Goal: Information Seeking & Learning: Learn about a topic

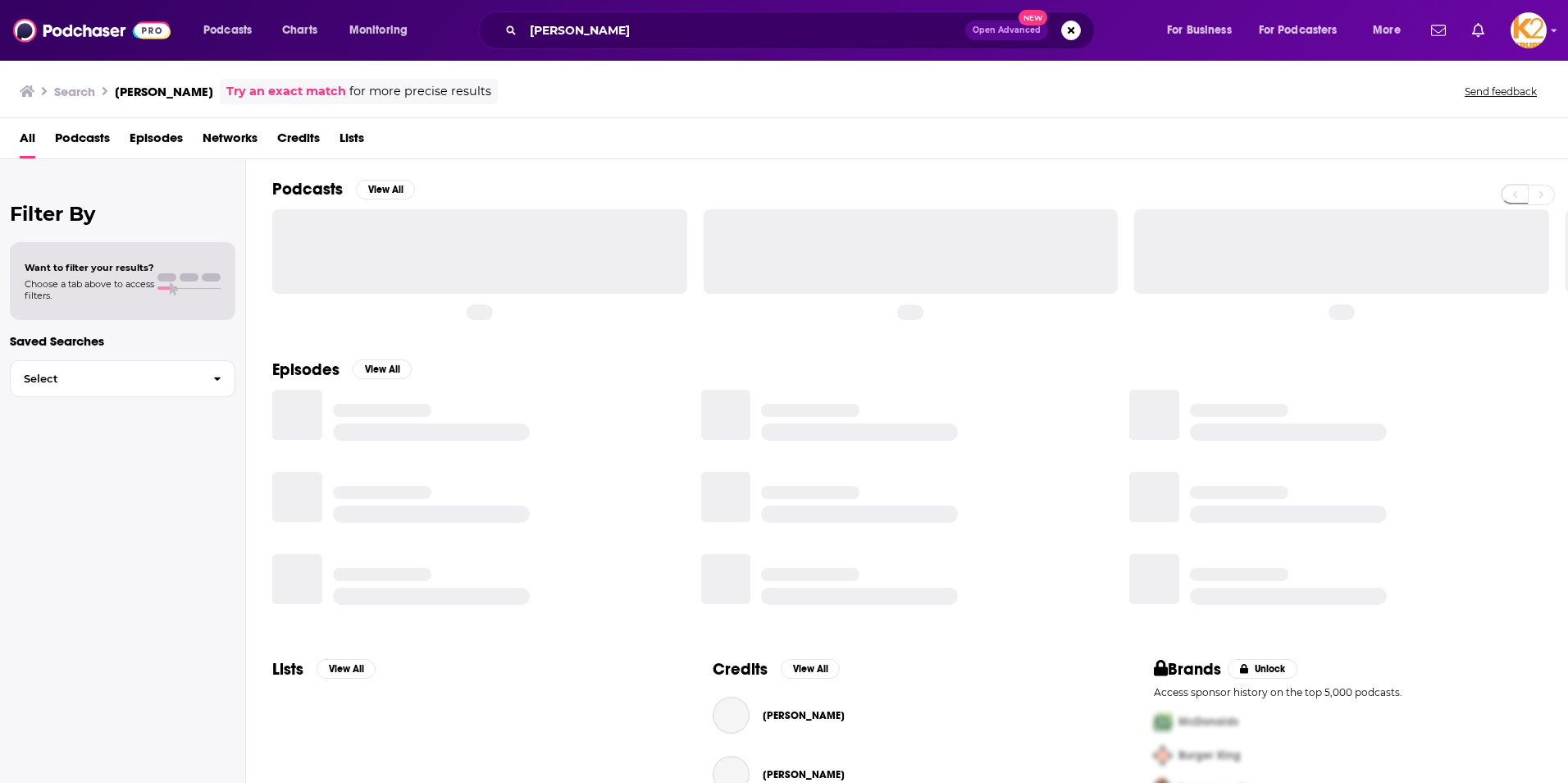
click at [626, 38] on input "[PERSON_NAME]" at bounding box center [744, 30] width 442 height 26
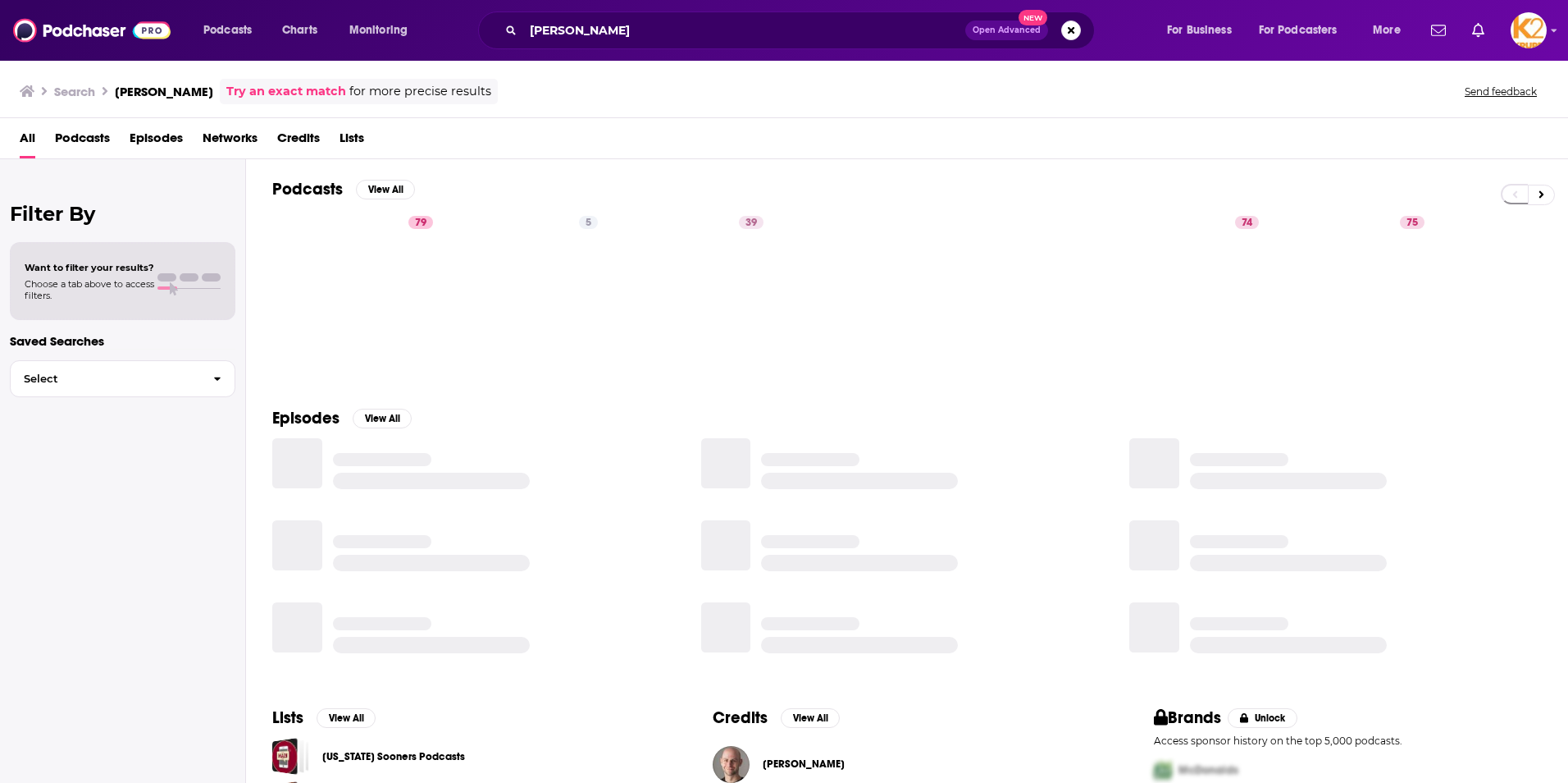
drag, startPoint x: 634, startPoint y: 32, endPoint x: 497, endPoint y: 14, distance: 138.2
click at [497, 14] on div "[PERSON_NAME] Open Advanced New" at bounding box center [785, 30] width 616 height 37
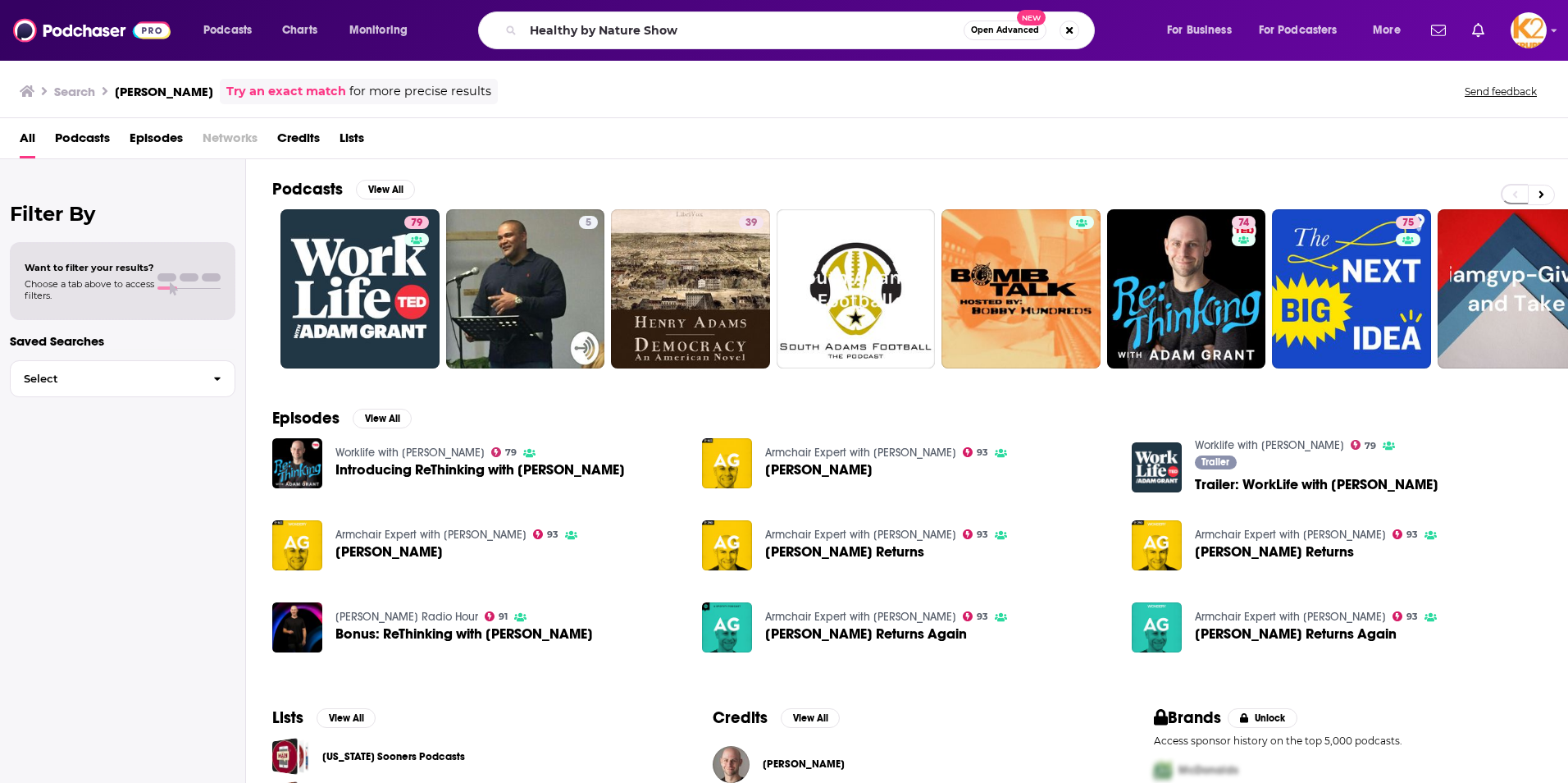
type input "Healthy by Nature Show"
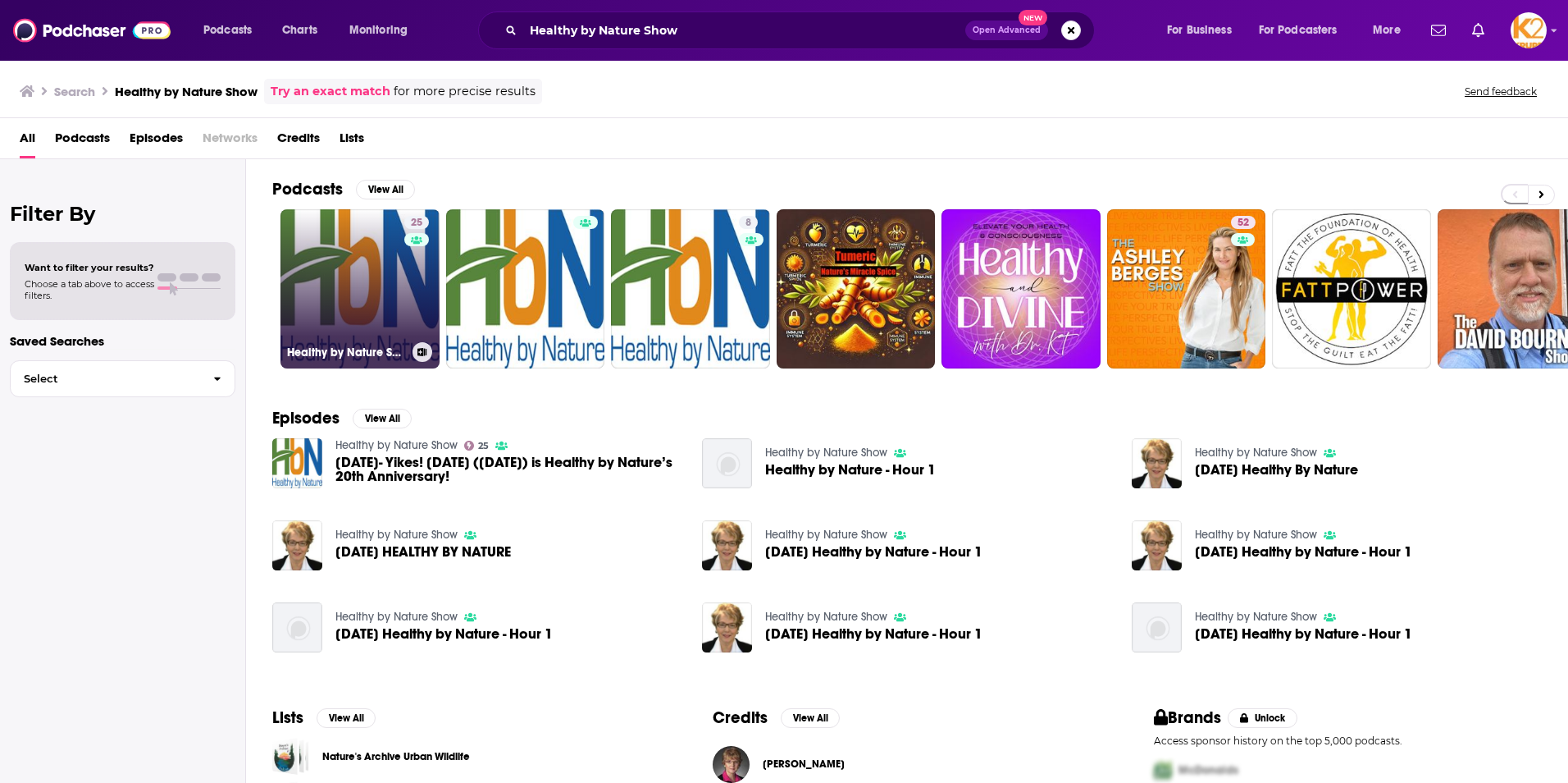
click at [310, 239] on link "25 Healthy by Nature Show" at bounding box center [360, 289] width 160 height 160
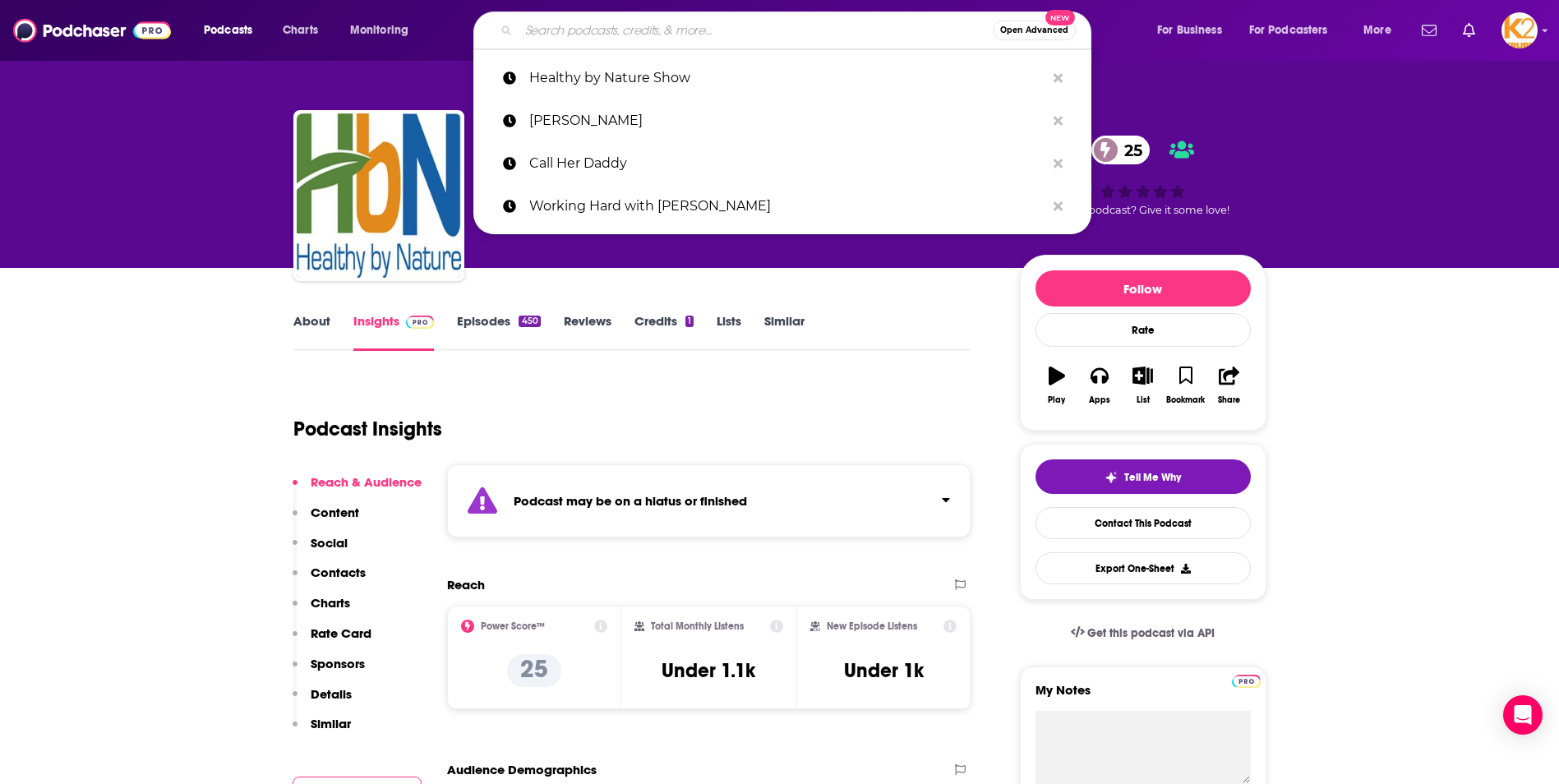
click at [626, 28] on input "Search podcasts, credits, & more..." at bounding box center [756, 30] width 474 height 26
paste input "Wild Healers"
type input "Wild Healers"
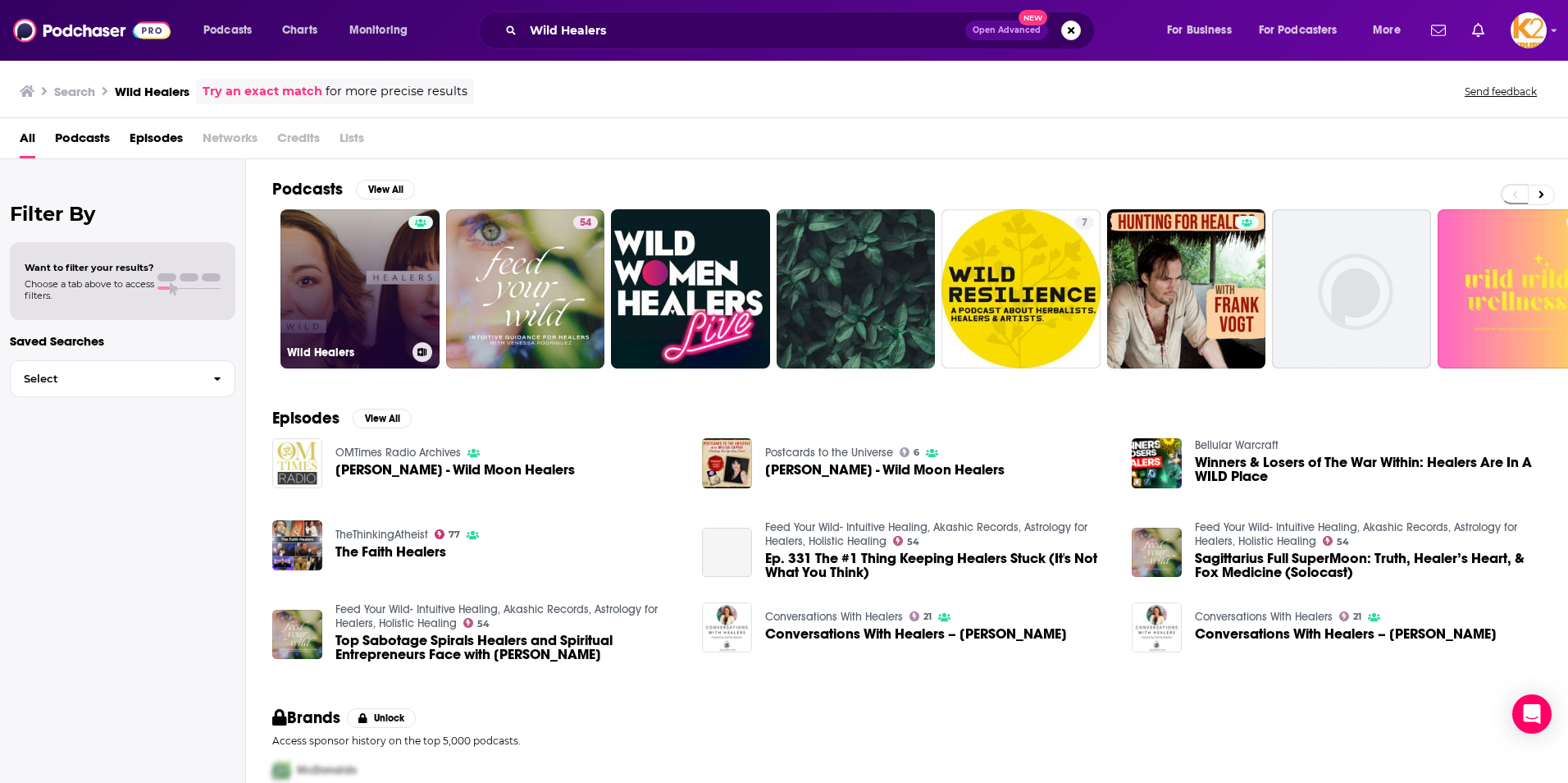
click at [370, 234] on link "Wild Healers" at bounding box center [360, 289] width 160 height 160
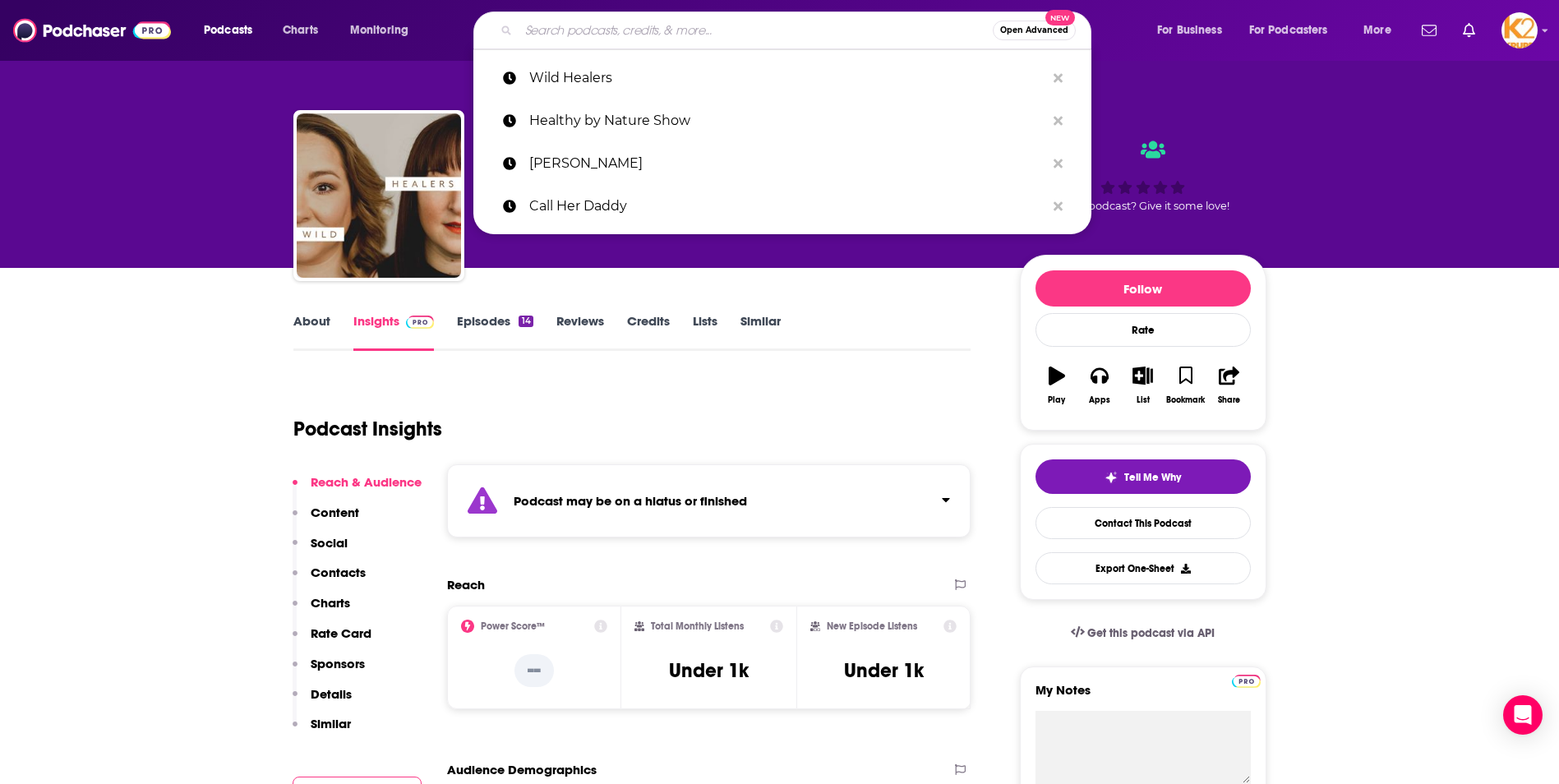
click at [677, 31] on input "Search podcasts, credits, & more..." at bounding box center [756, 30] width 474 height 26
paste input "The Whole Health Cure"
type input "The Whole Health Cure"
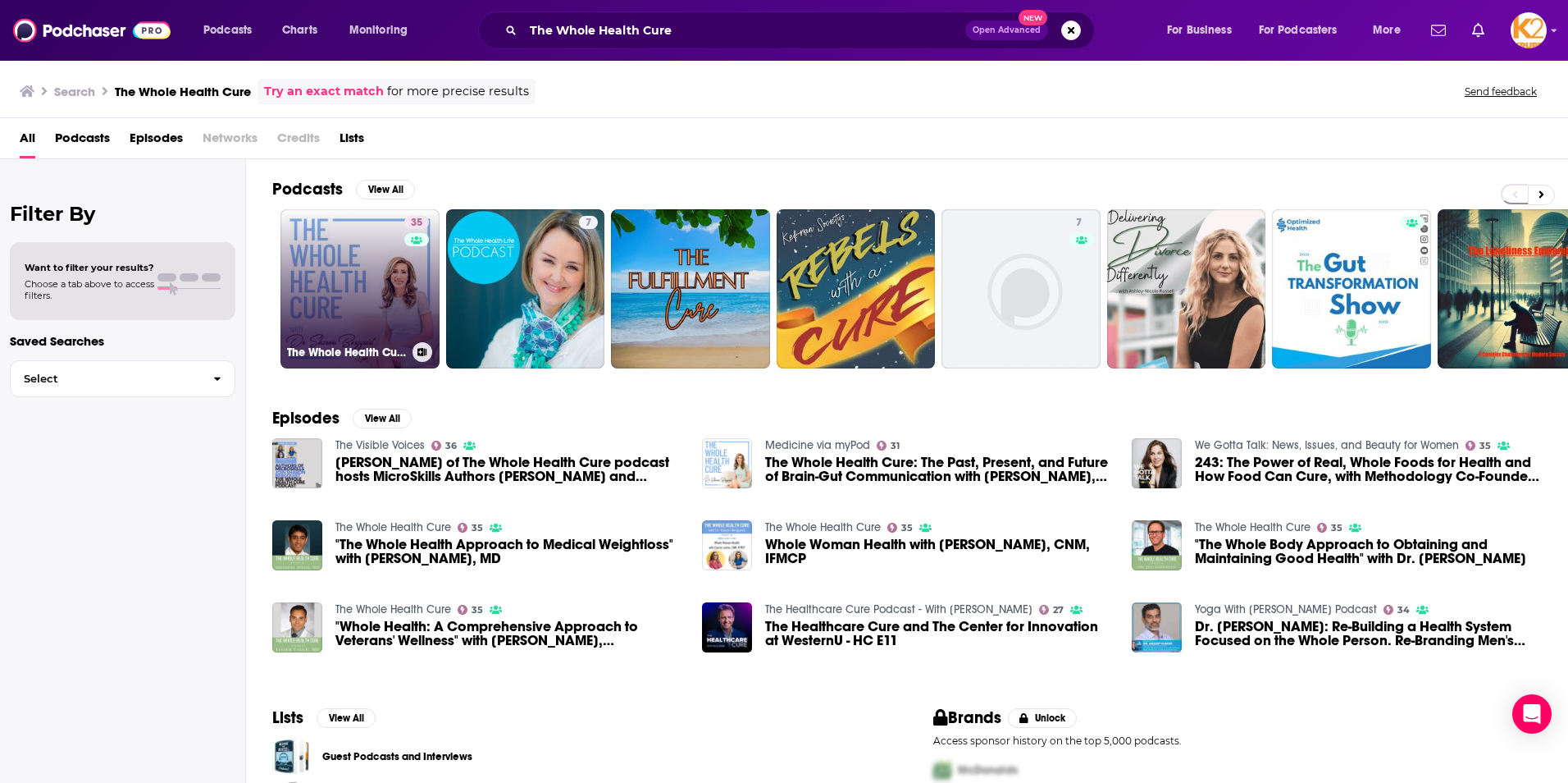
click at [355, 280] on link "35 The Whole Health Cure" at bounding box center [360, 289] width 160 height 160
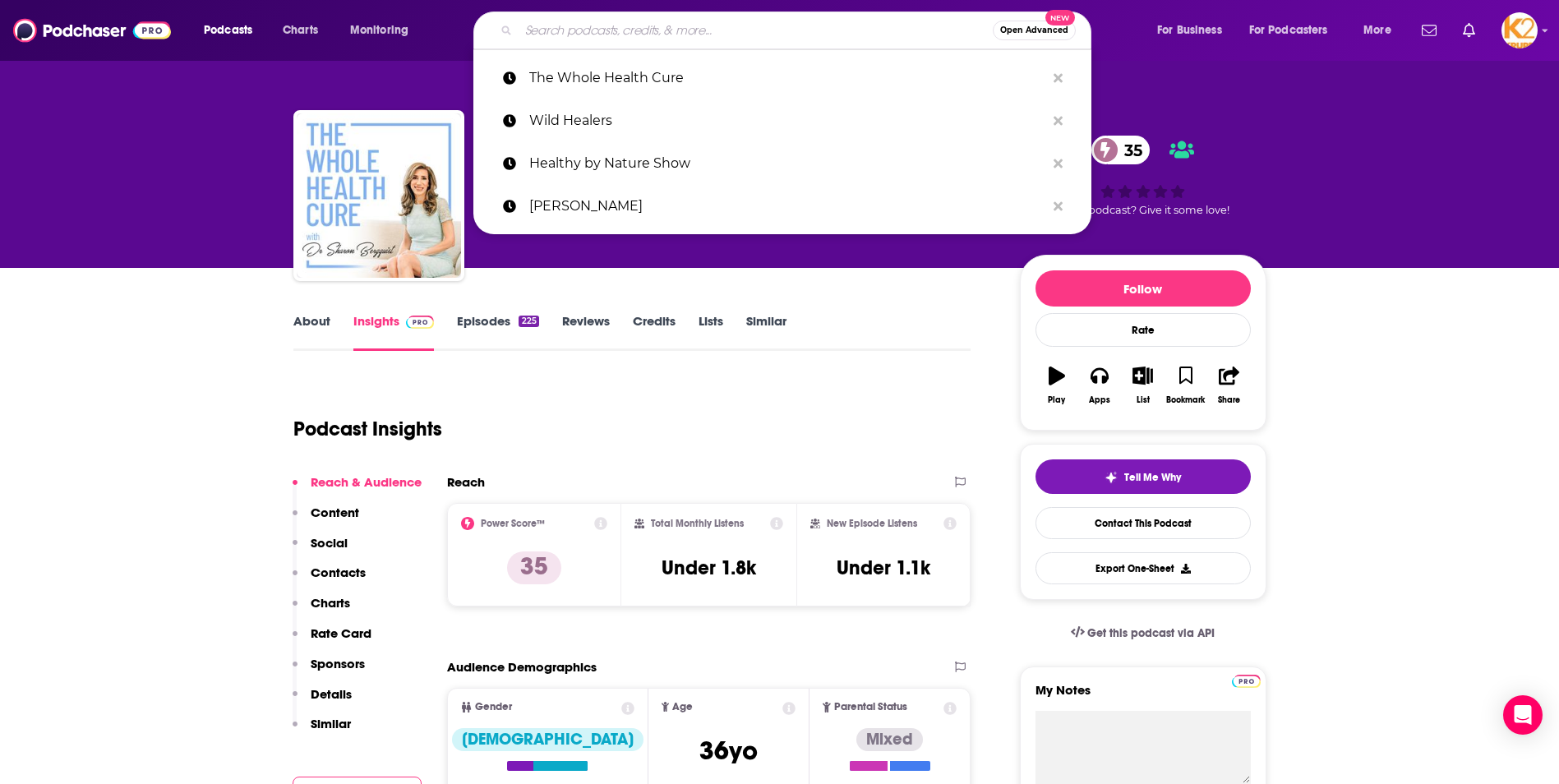
click at [573, 37] on input "Search podcasts, credits, & more..." at bounding box center [756, 30] width 474 height 26
paste input "Revolution Health Radio"
type input "Revolution Health Radio"
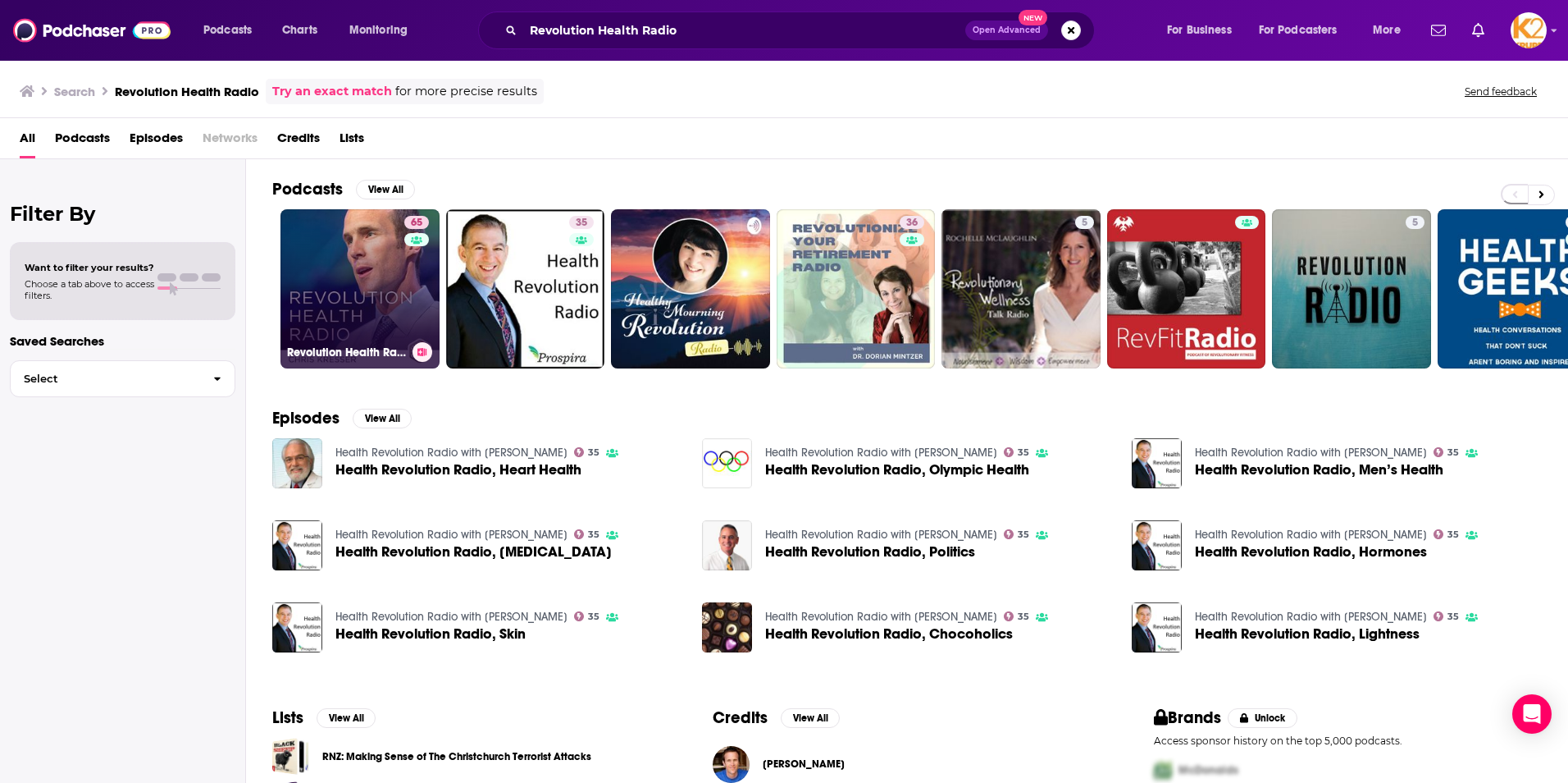
click at [345, 268] on link "65 Revolution Health Radio" at bounding box center [360, 289] width 160 height 160
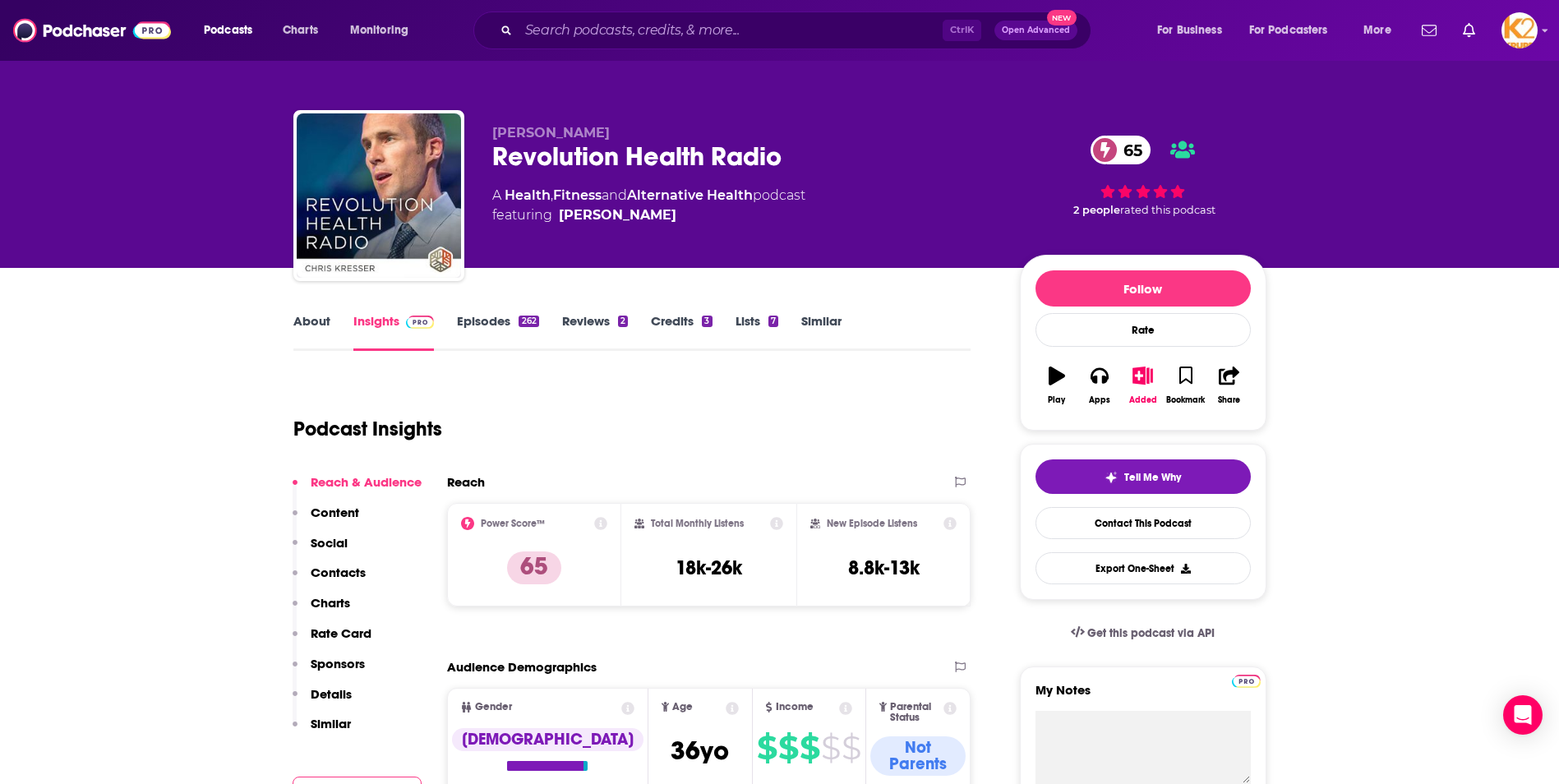
click at [357, 576] on p "Contacts" at bounding box center [338, 572] width 56 height 15
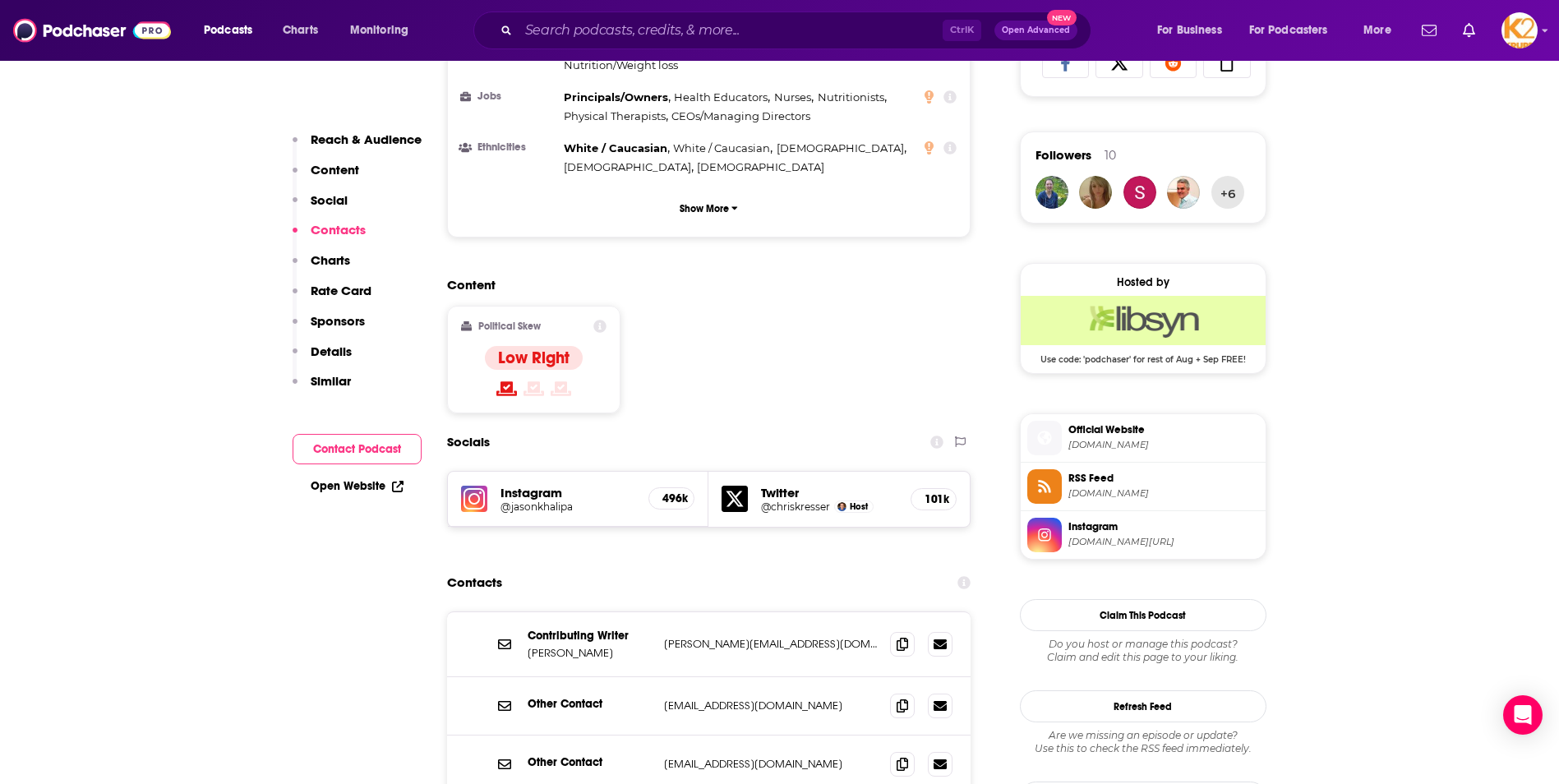
scroll to position [1373, 0]
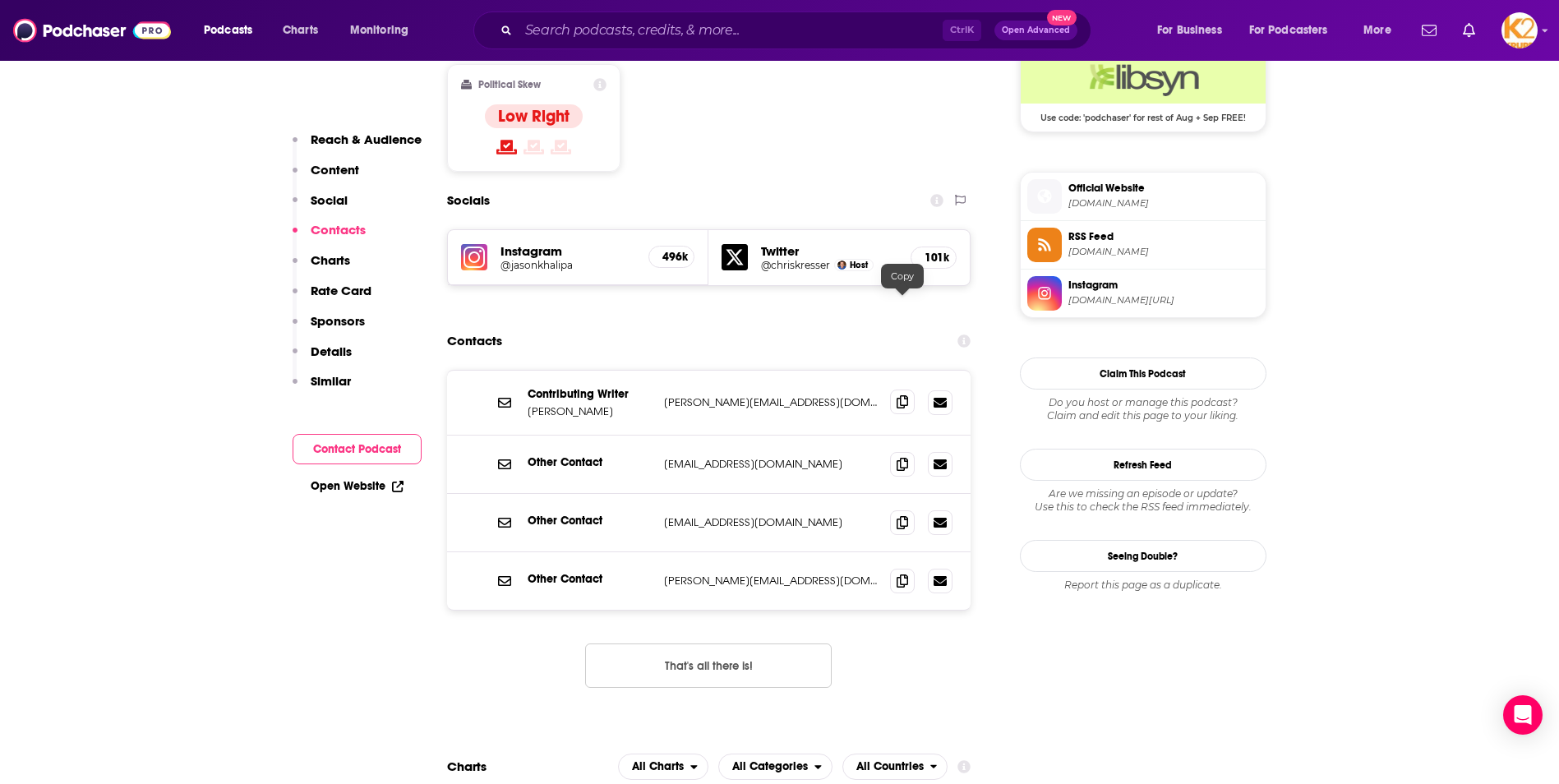
click at [902, 395] on icon at bounding box center [902, 402] width 11 height 13
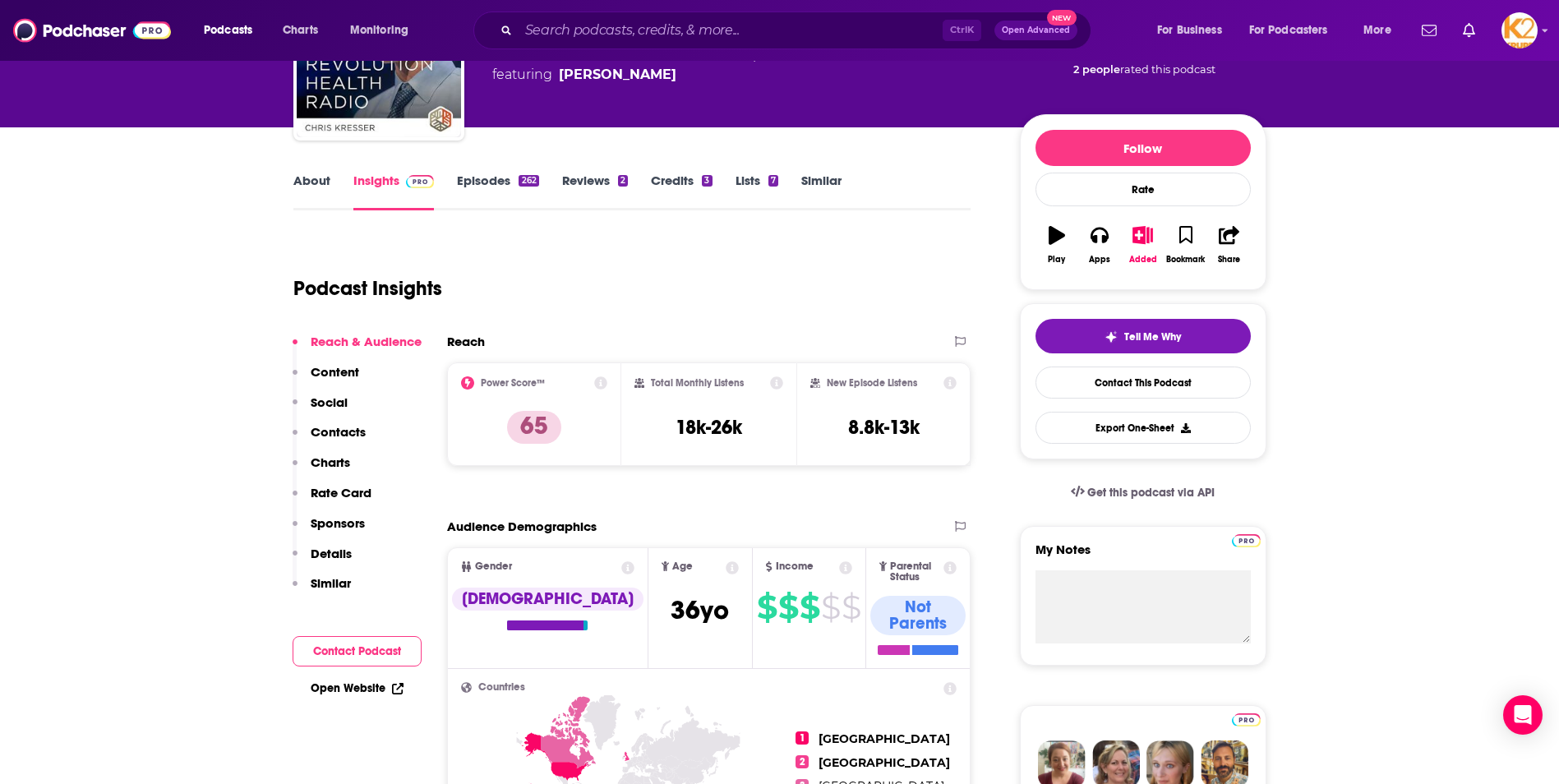
scroll to position [0, 0]
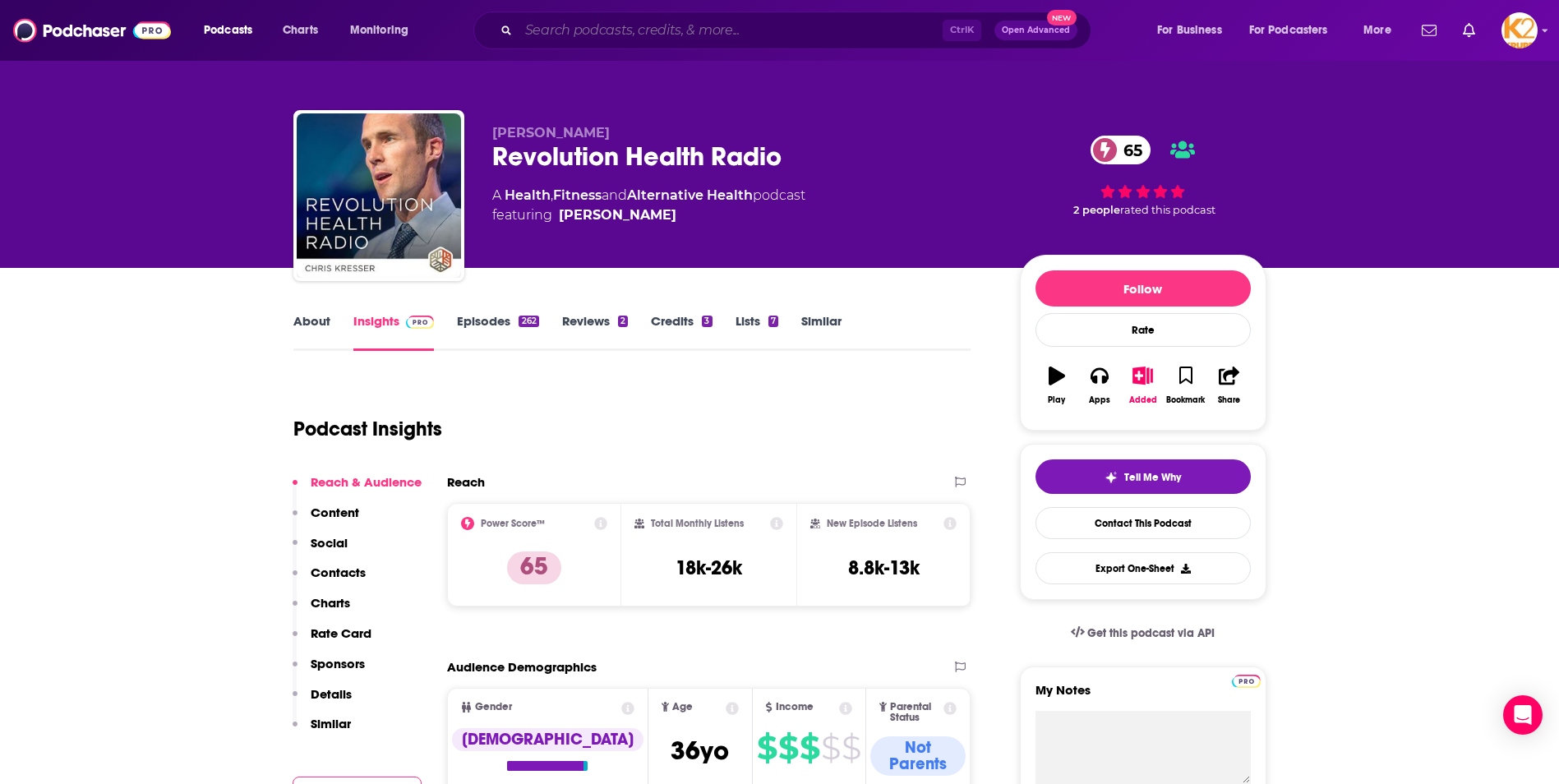
click at [556, 27] on input "Search podcasts, credits, & more..." at bounding box center [731, 30] width 424 height 26
paste input "The Heavy Flow Podcast"
type input "The Heavy Flow Podcast"
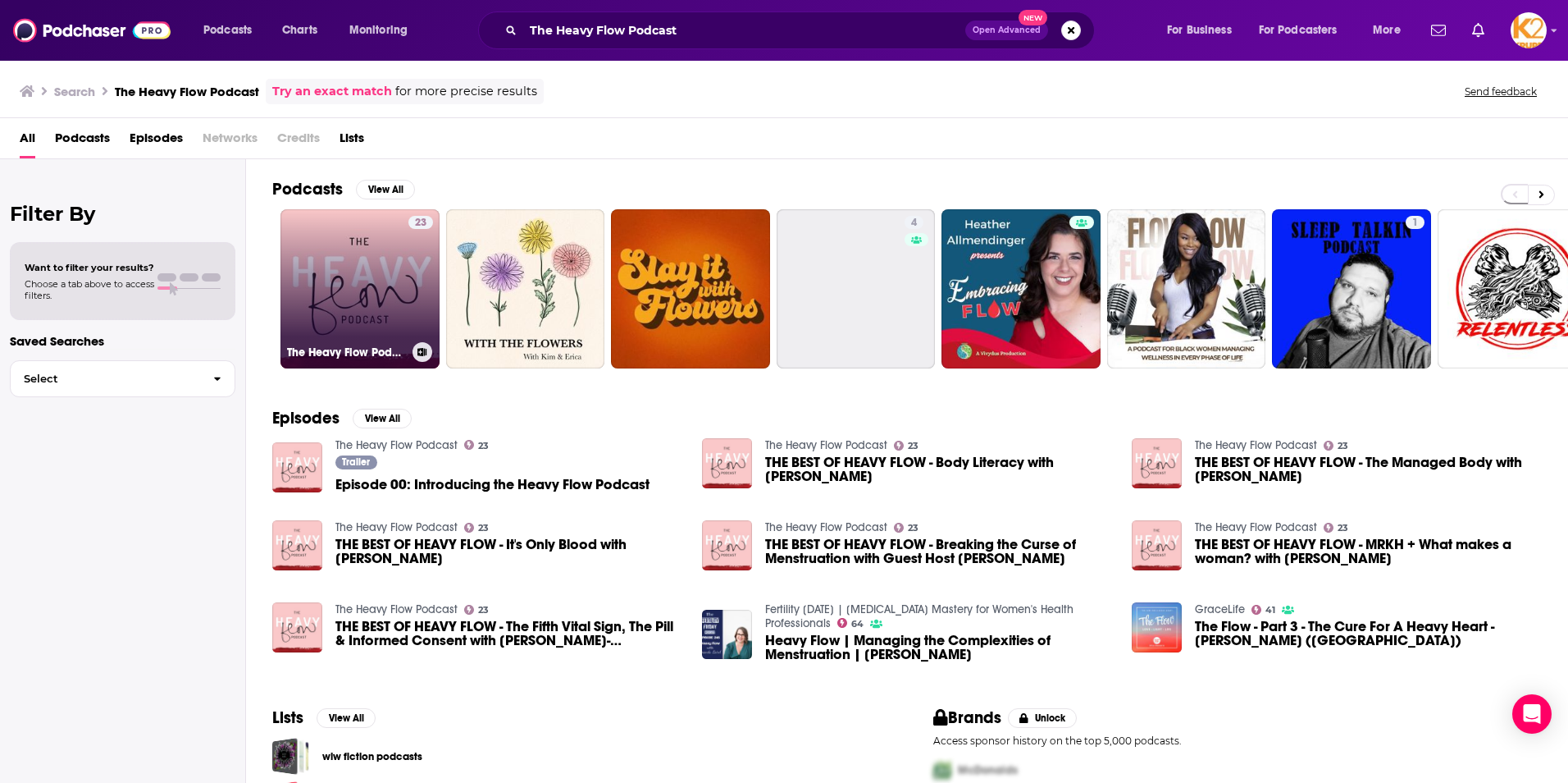
click at [362, 293] on link "23 The Heavy Flow Podcast" at bounding box center [360, 289] width 160 height 160
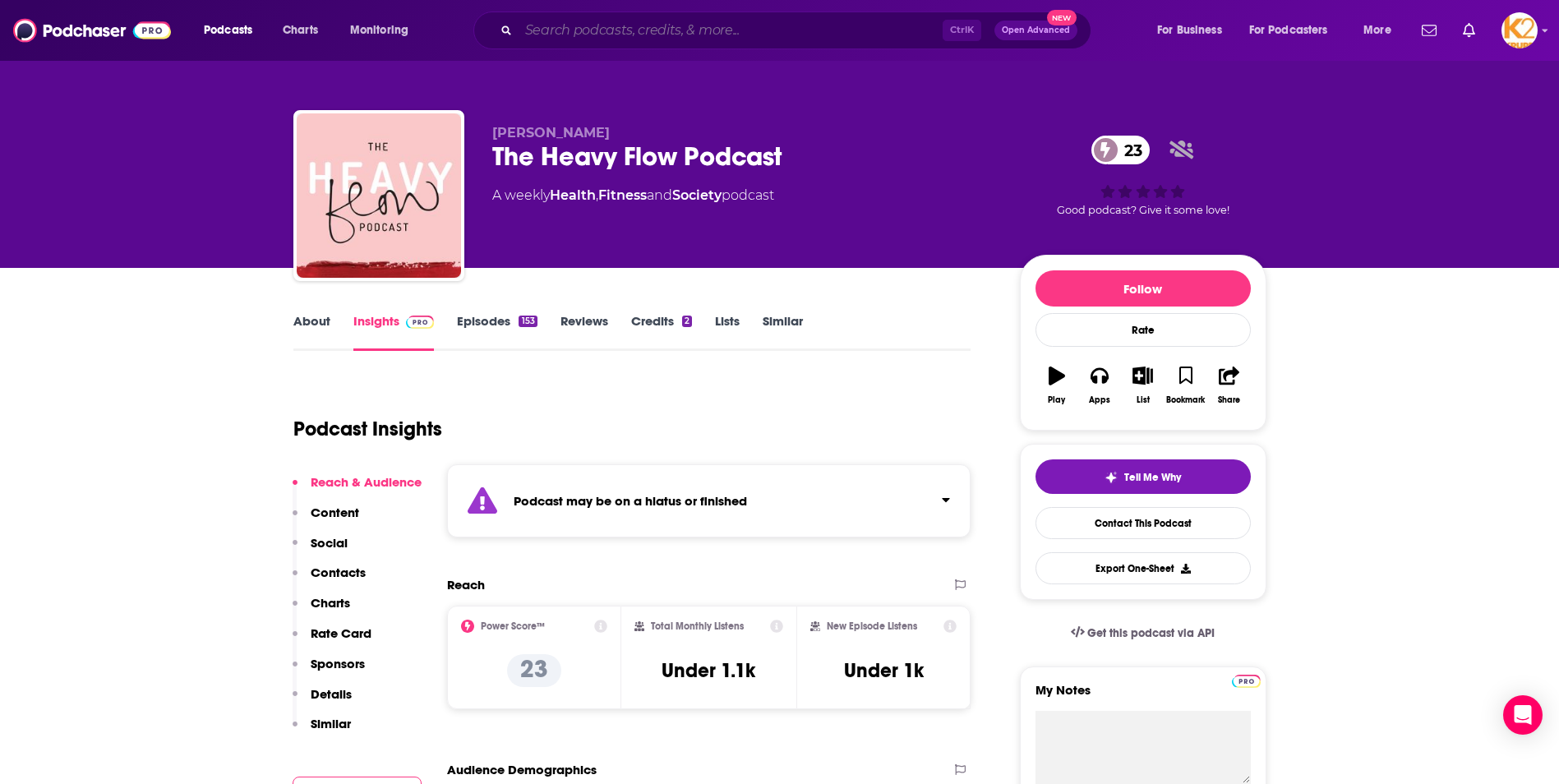
click at [733, 28] on input "Search podcasts, credits, & more..." at bounding box center [731, 30] width 424 height 26
paste input "The Wellness Witch Podcas"
type input "The Wellness Witch Podcas"
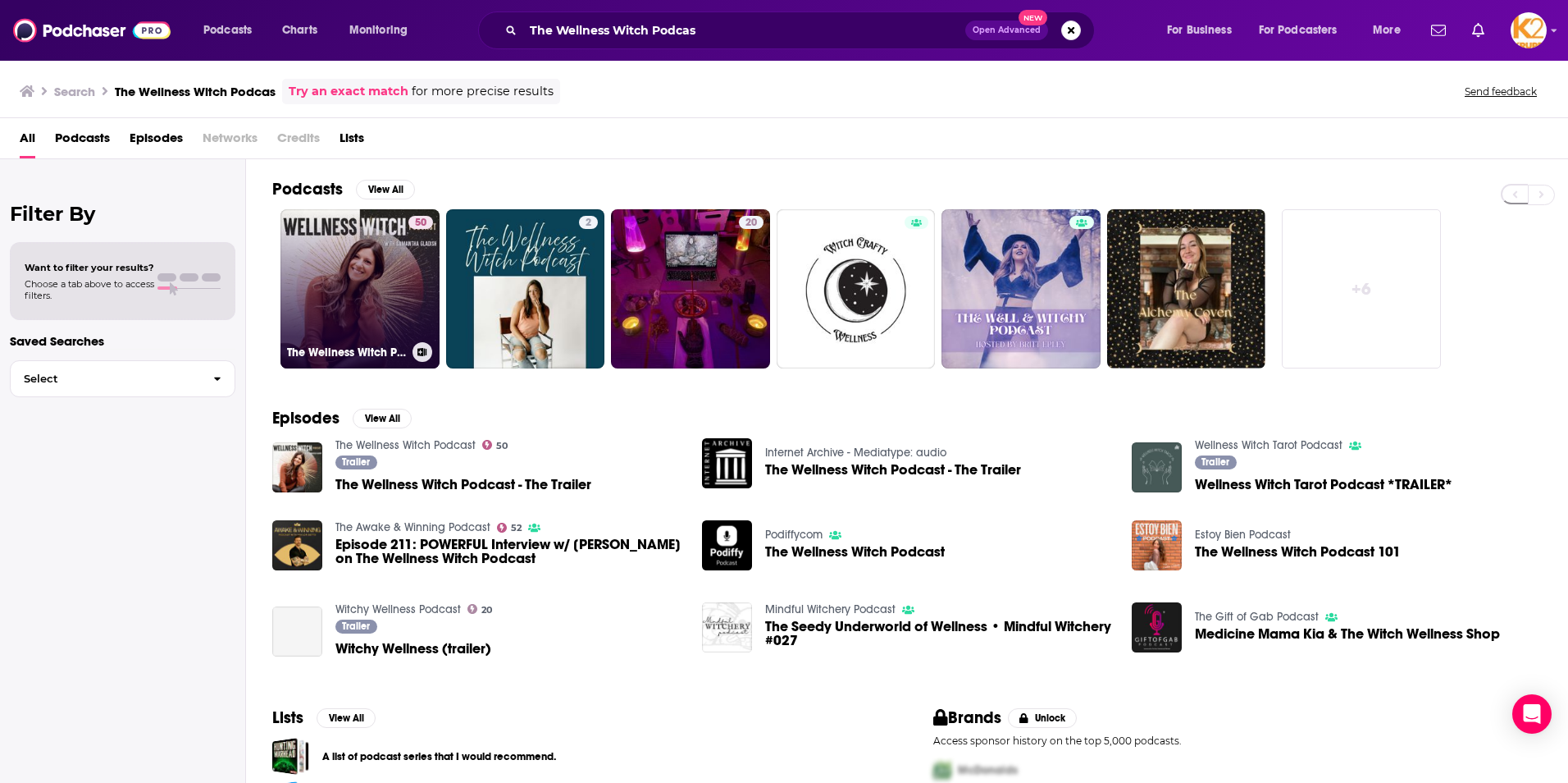
click at [376, 264] on link "50 The Wellness Witch Podcast" at bounding box center [360, 289] width 160 height 160
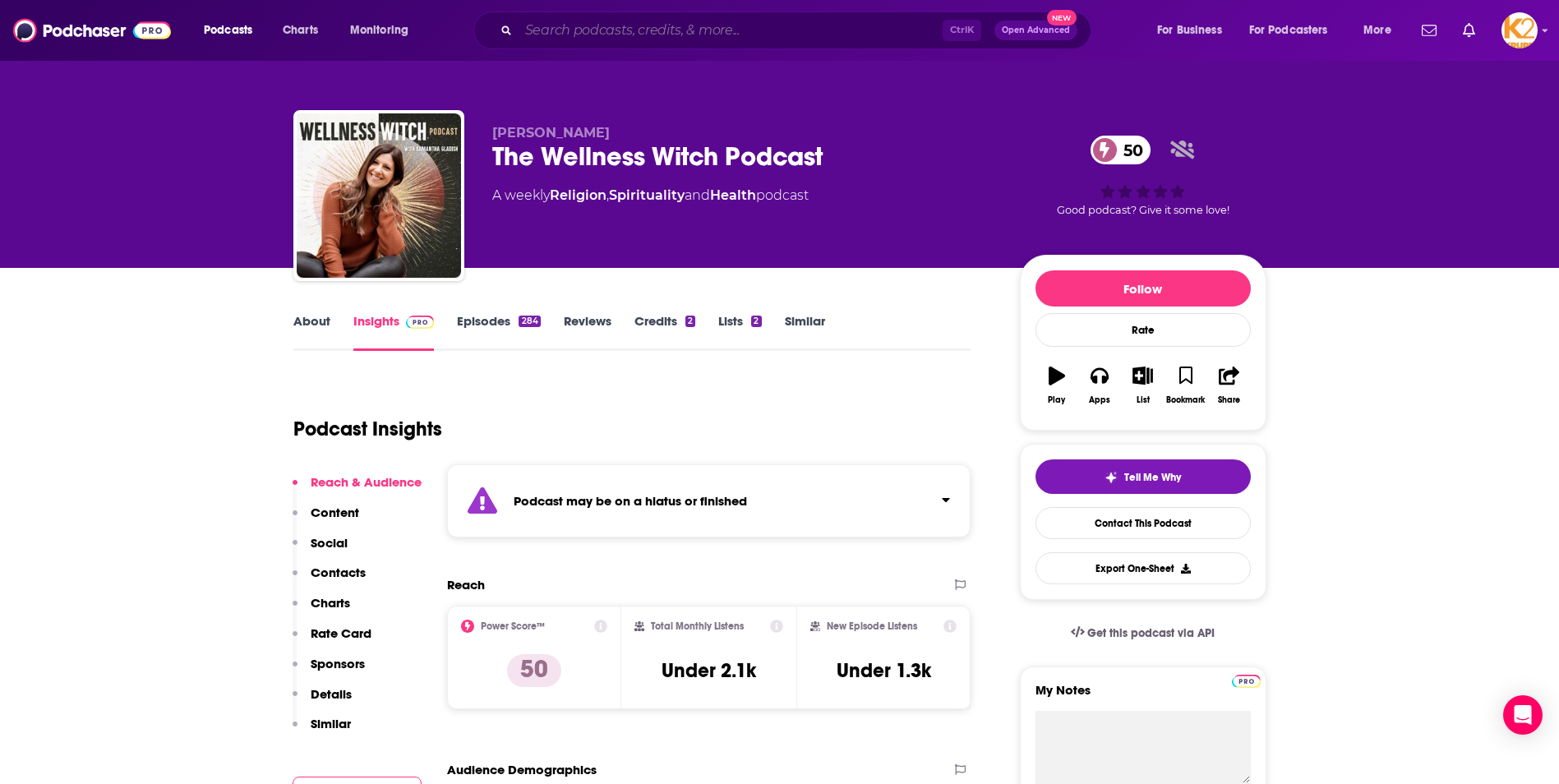
click at [671, 25] on input "Search podcasts, credits, & more..." at bounding box center [731, 30] width 424 height 26
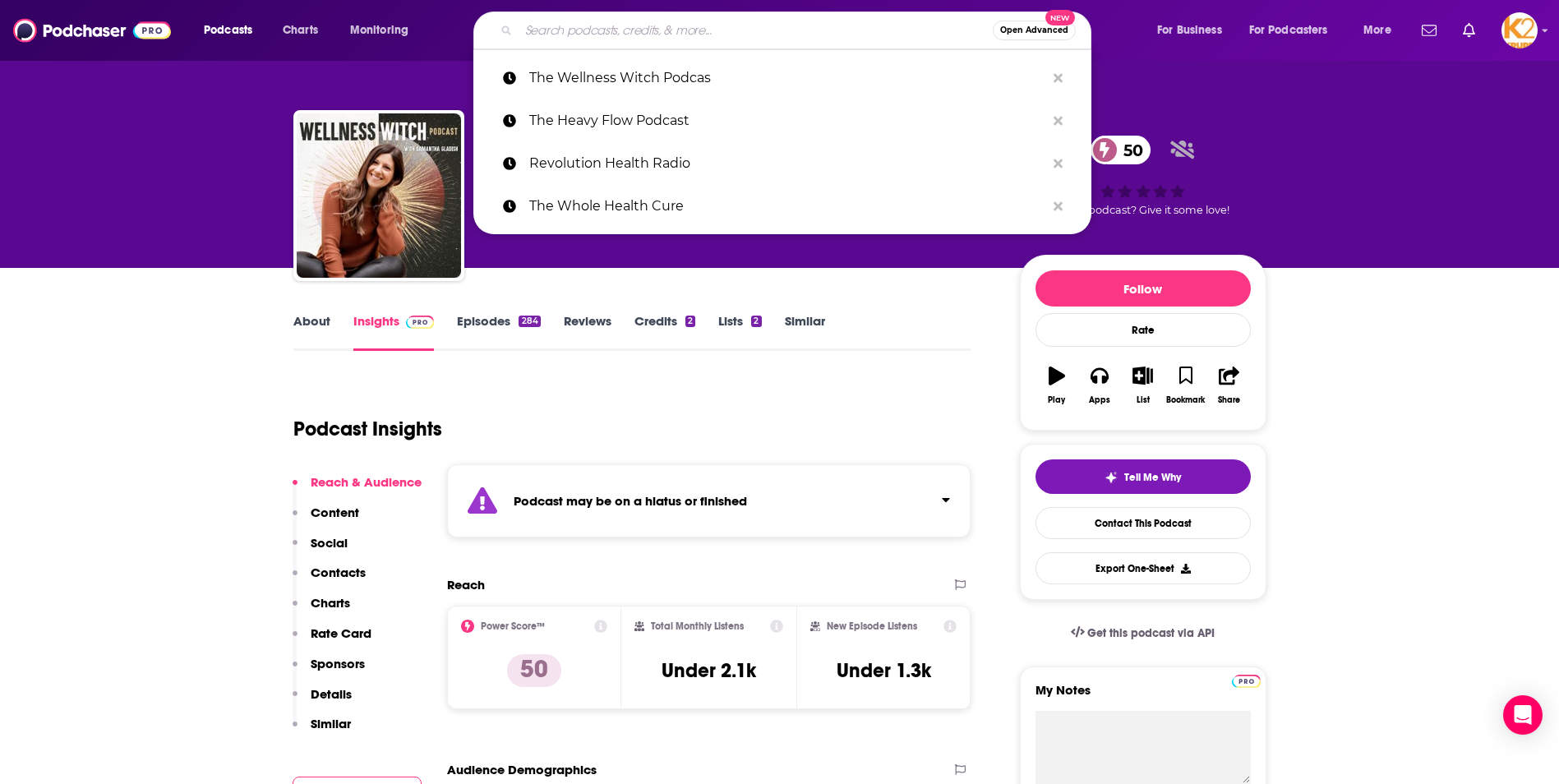
paste input "The Holistic Healing Project"
type input "The Holistic Healing Project"
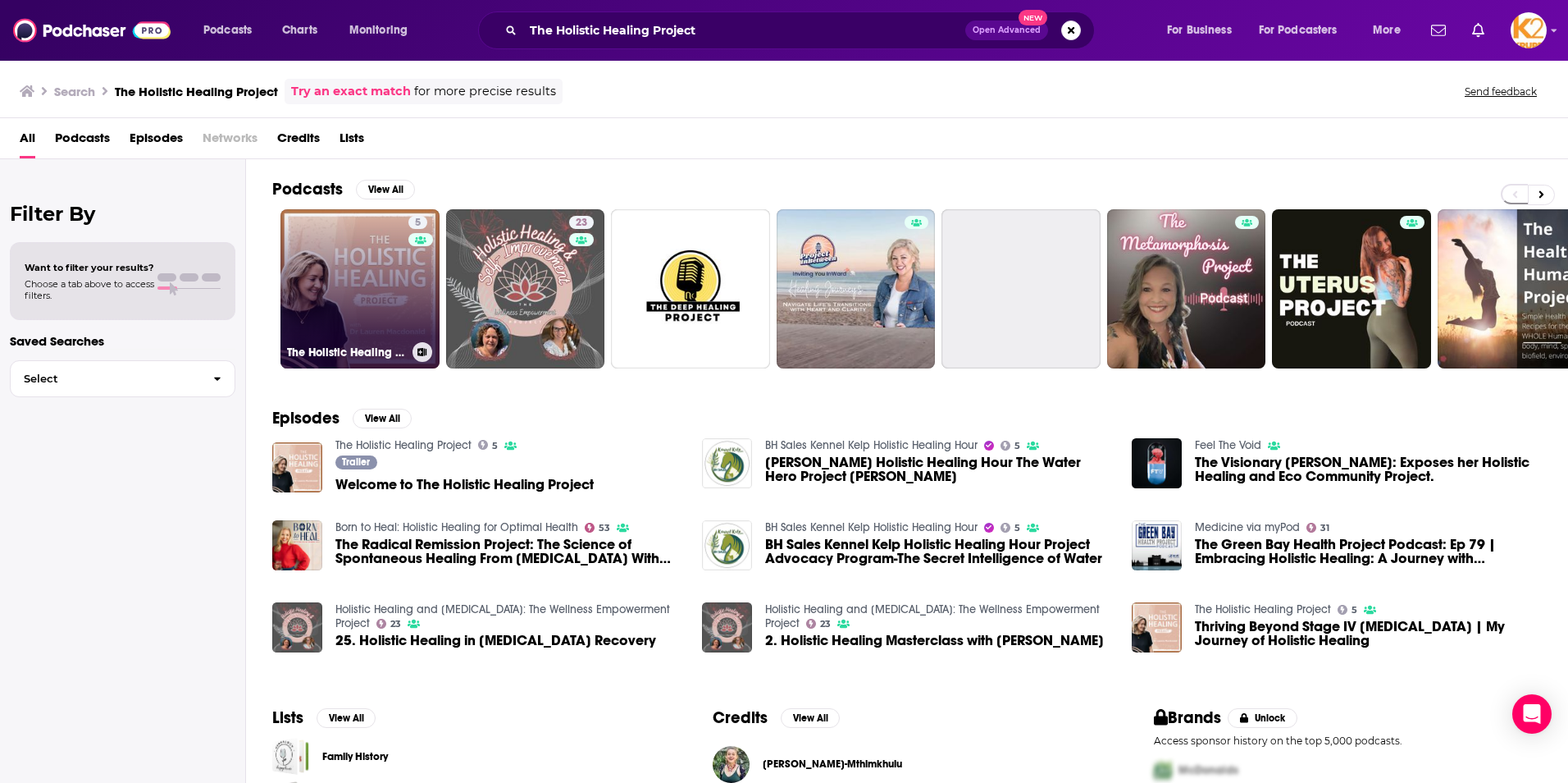
click at [347, 317] on link "5 The Holistic Healing Project" at bounding box center [360, 289] width 160 height 160
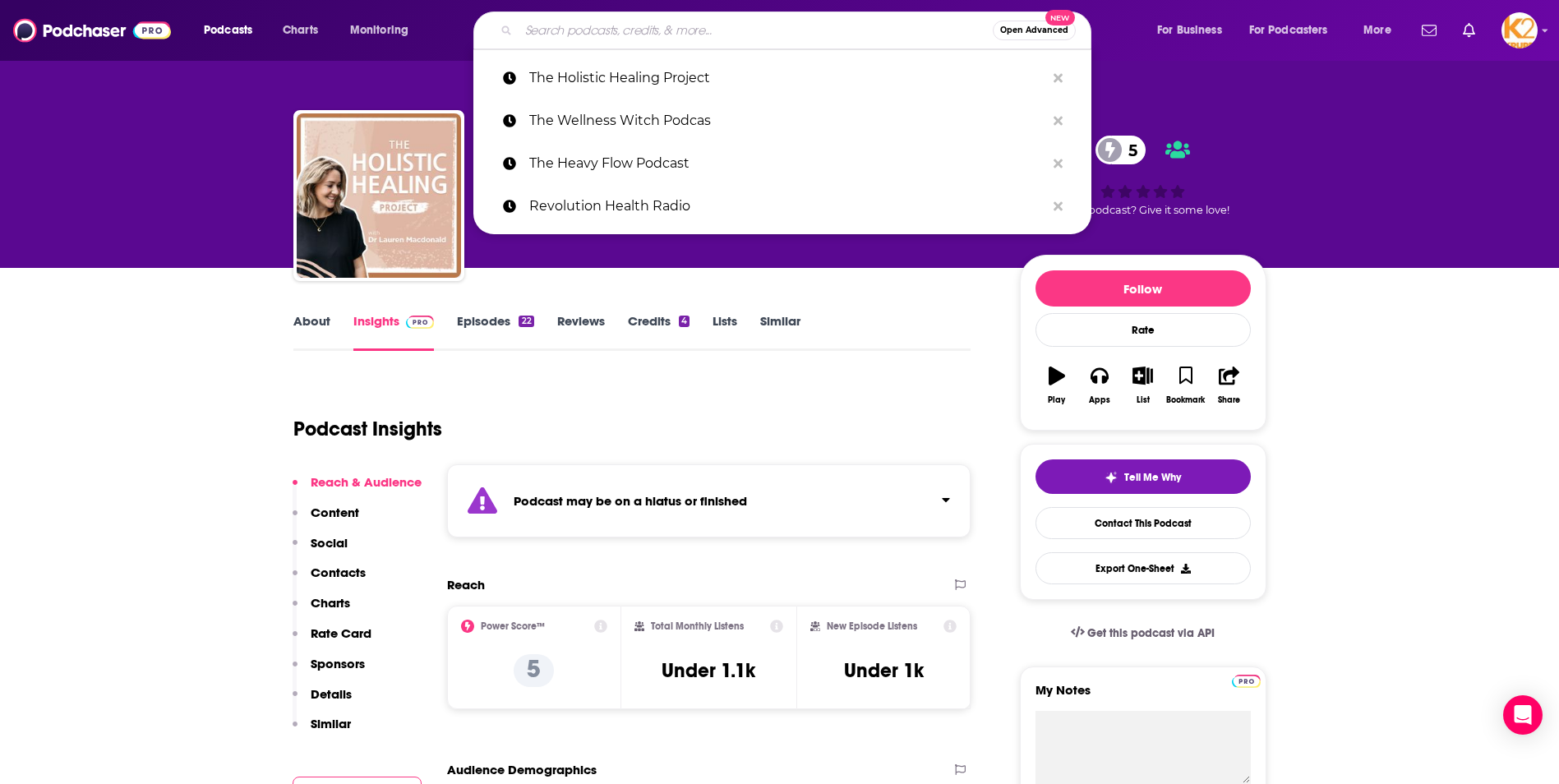
click at [741, 32] on input "Search podcasts, credits, & more..." at bounding box center [756, 30] width 474 height 26
paste input "Empowered Health: A Holistic View"
type input "Empowered Health: A Holistic View"
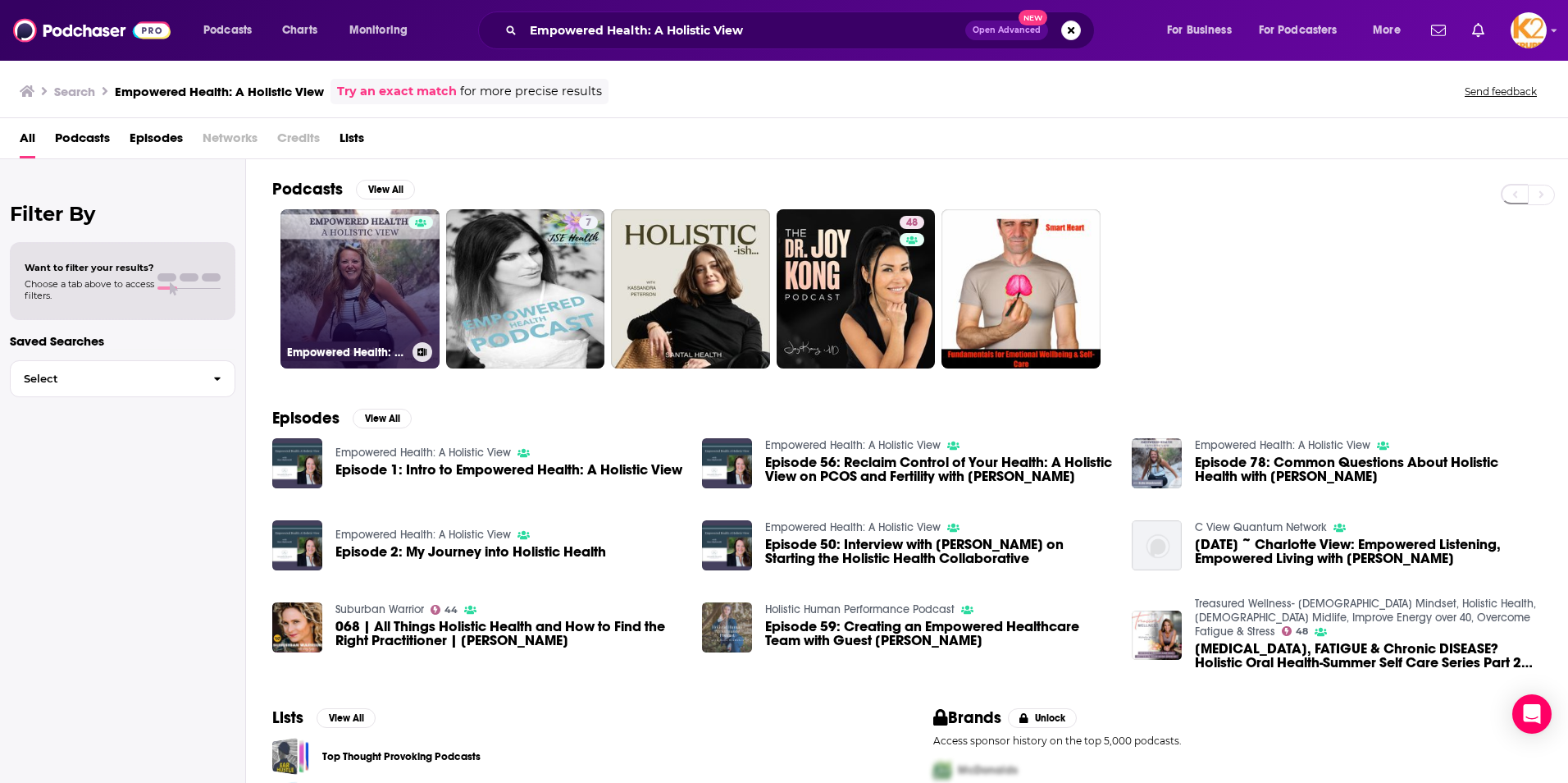
click at [323, 300] on link "Empowered Health: A Holistic View" at bounding box center [360, 289] width 160 height 160
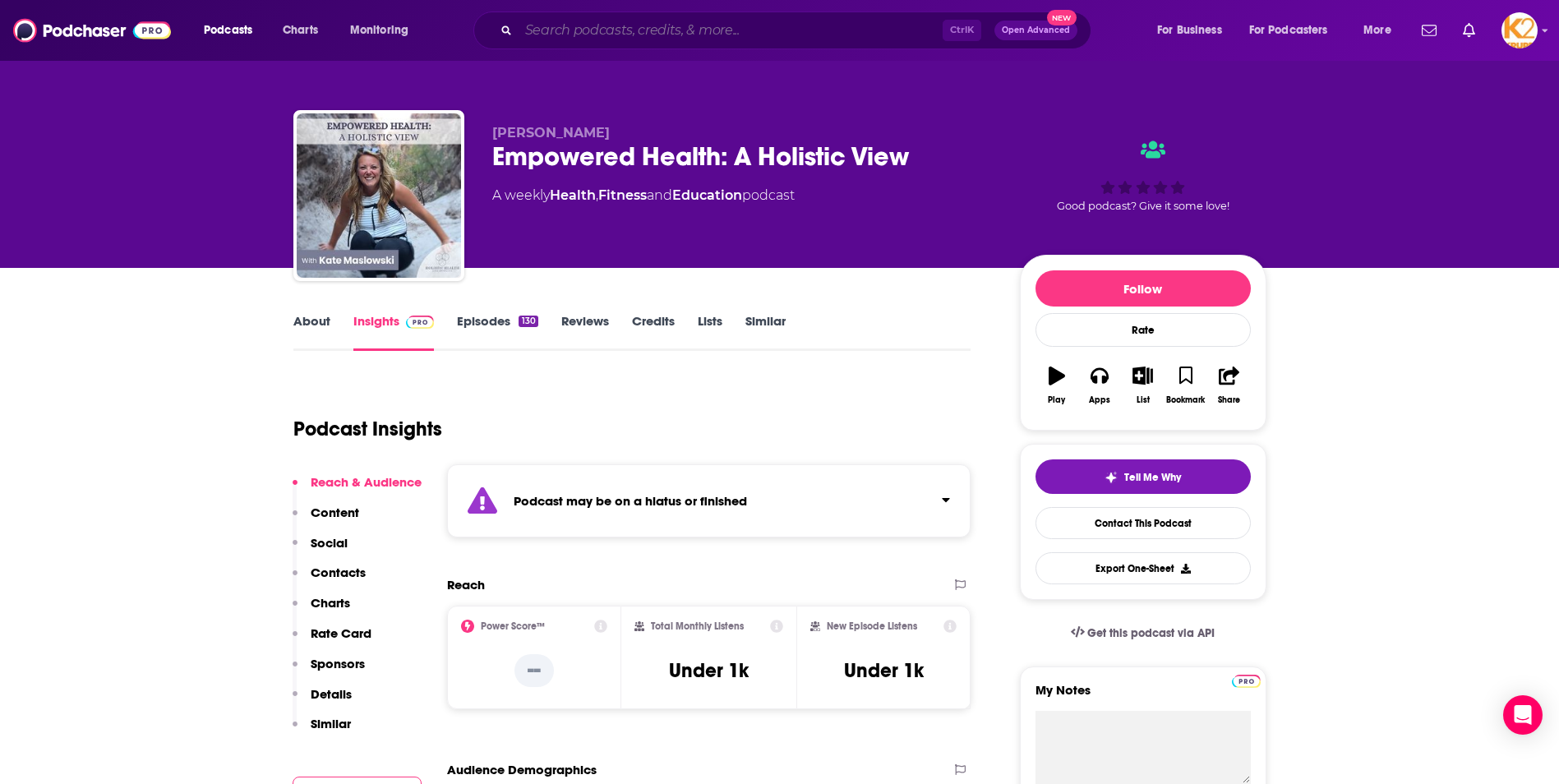
click at [710, 30] on input "Search podcasts, credits, & more..." at bounding box center [731, 30] width 424 height 26
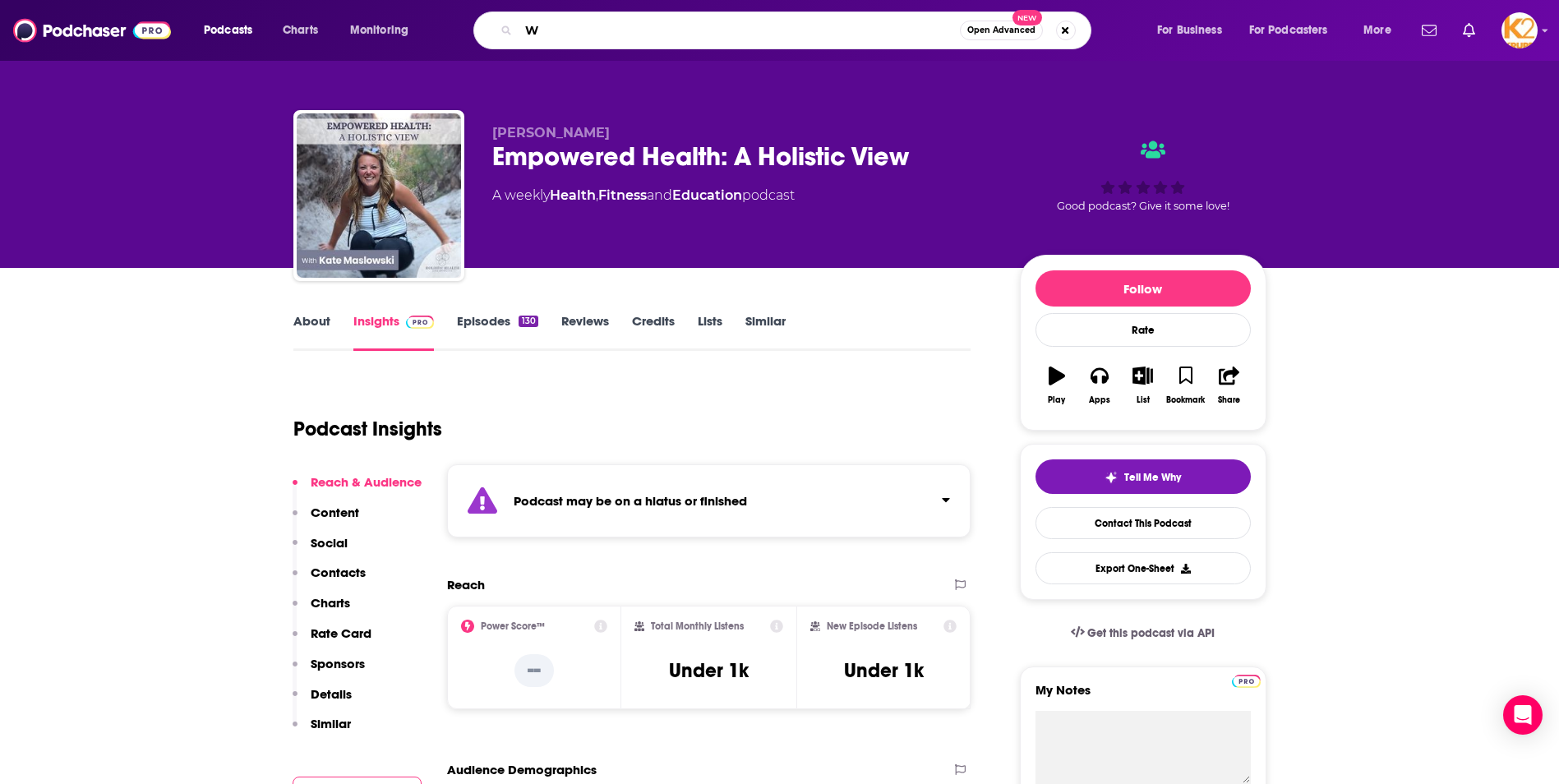
paste input "ELLPOWER: Breath, Cold & Biohacking"
type input "WELLPOWER: Breath, Cold & Biohacking"
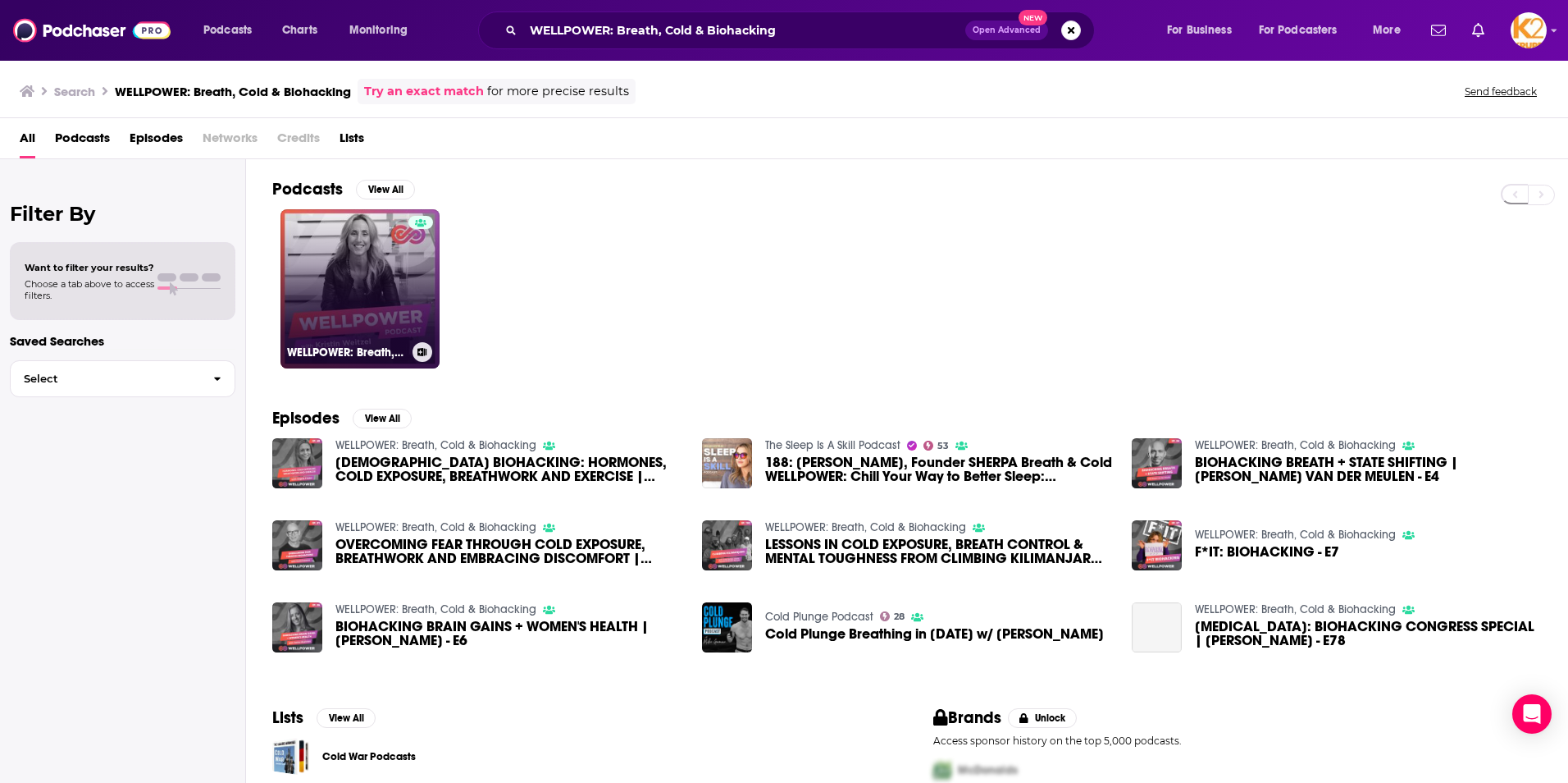
click at [352, 250] on link "WELLPOWER: Breath, Cold & Biohacking" at bounding box center [360, 289] width 160 height 160
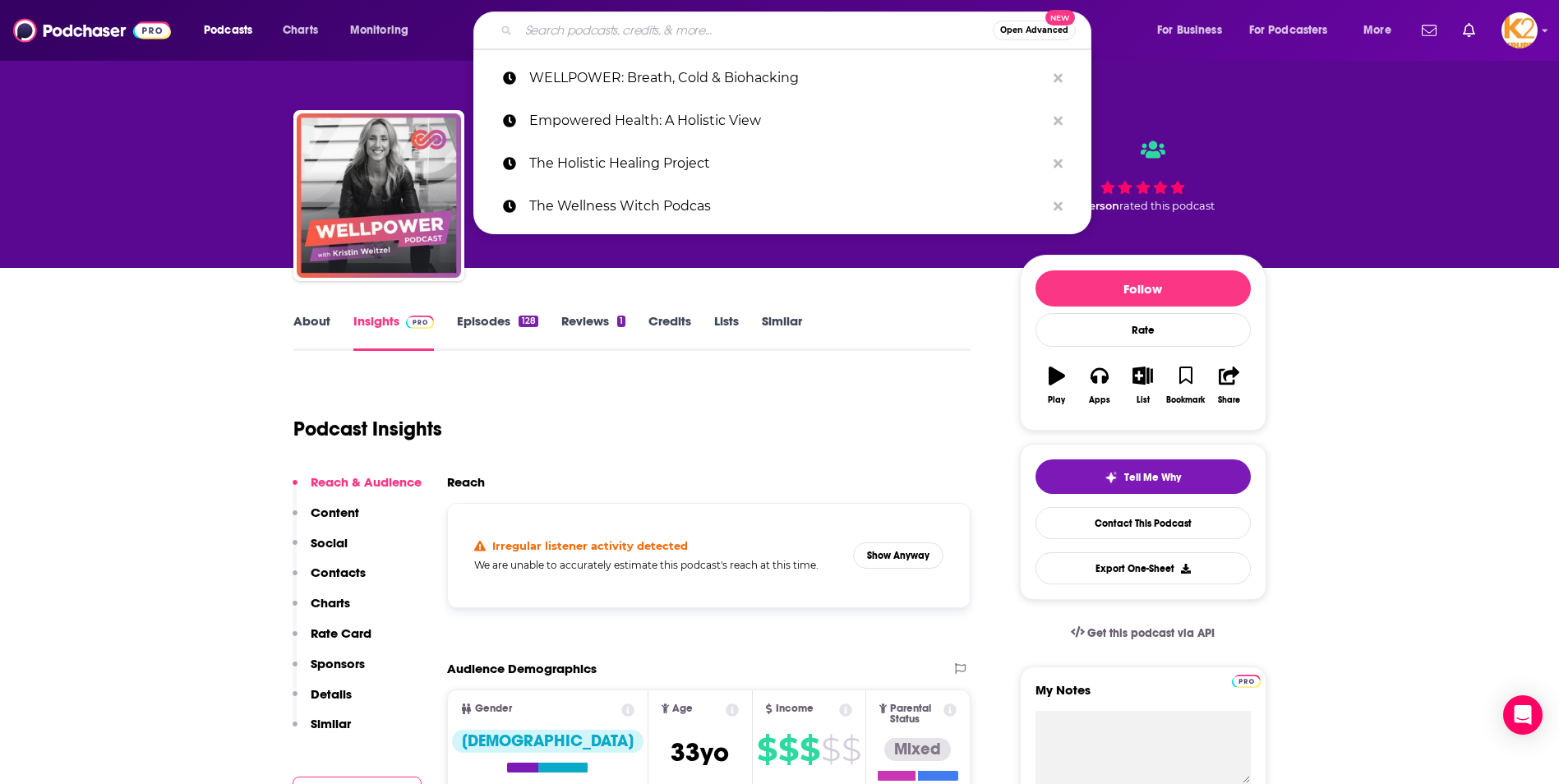
click at [583, 29] on input "Search podcasts, credits, & more..." at bounding box center [756, 30] width 474 height 26
paste input "Health Matters with [PERSON_NAME]: Real Wellness & Healing"
type input "Health Matters with [PERSON_NAME]: Real Wellness & Healing"
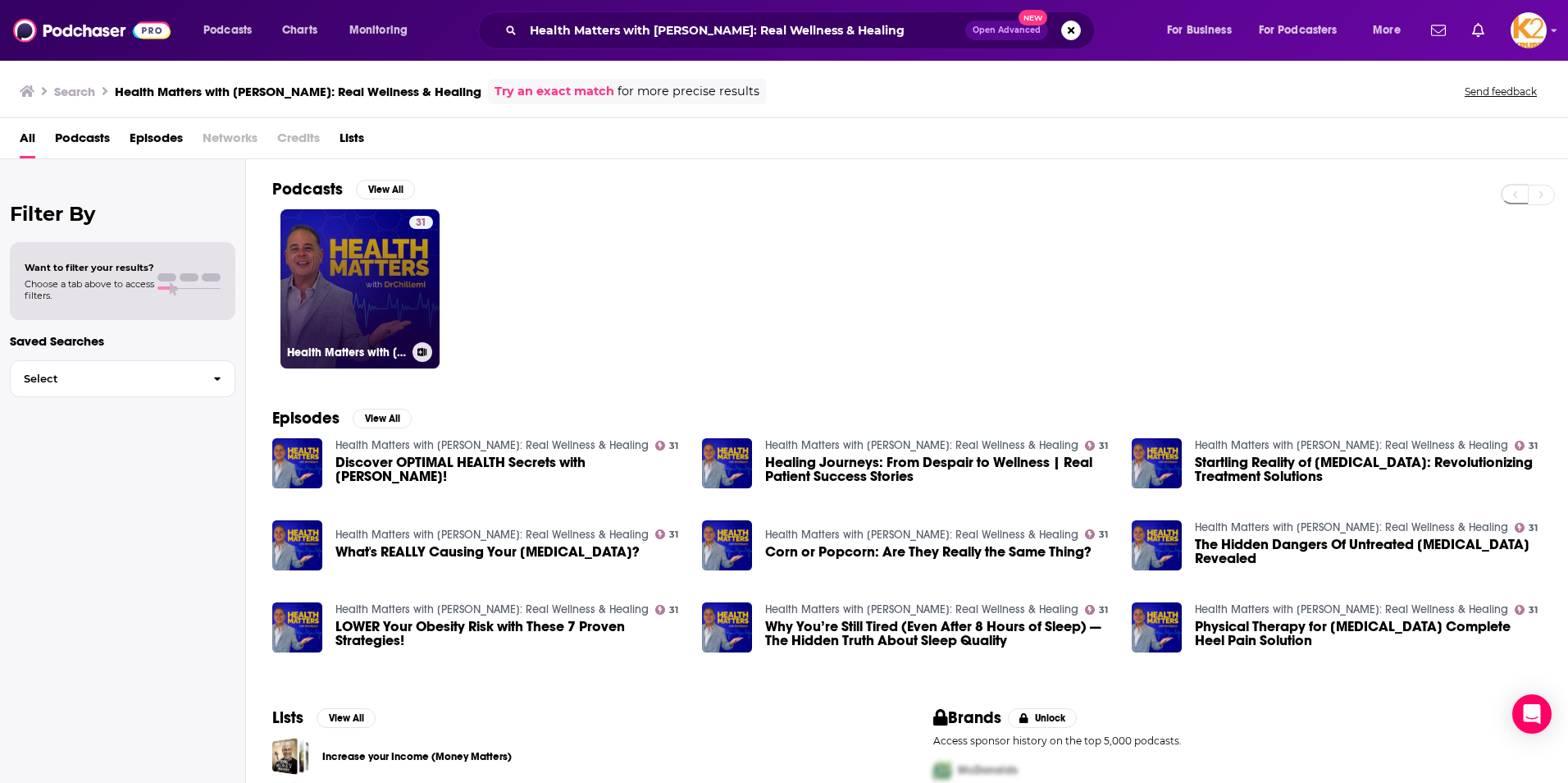
click at [407, 282] on link "31 Health Matters with [PERSON_NAME]: Real Wellness & Healing" at bounding box center [360, 289] width 160 height 160
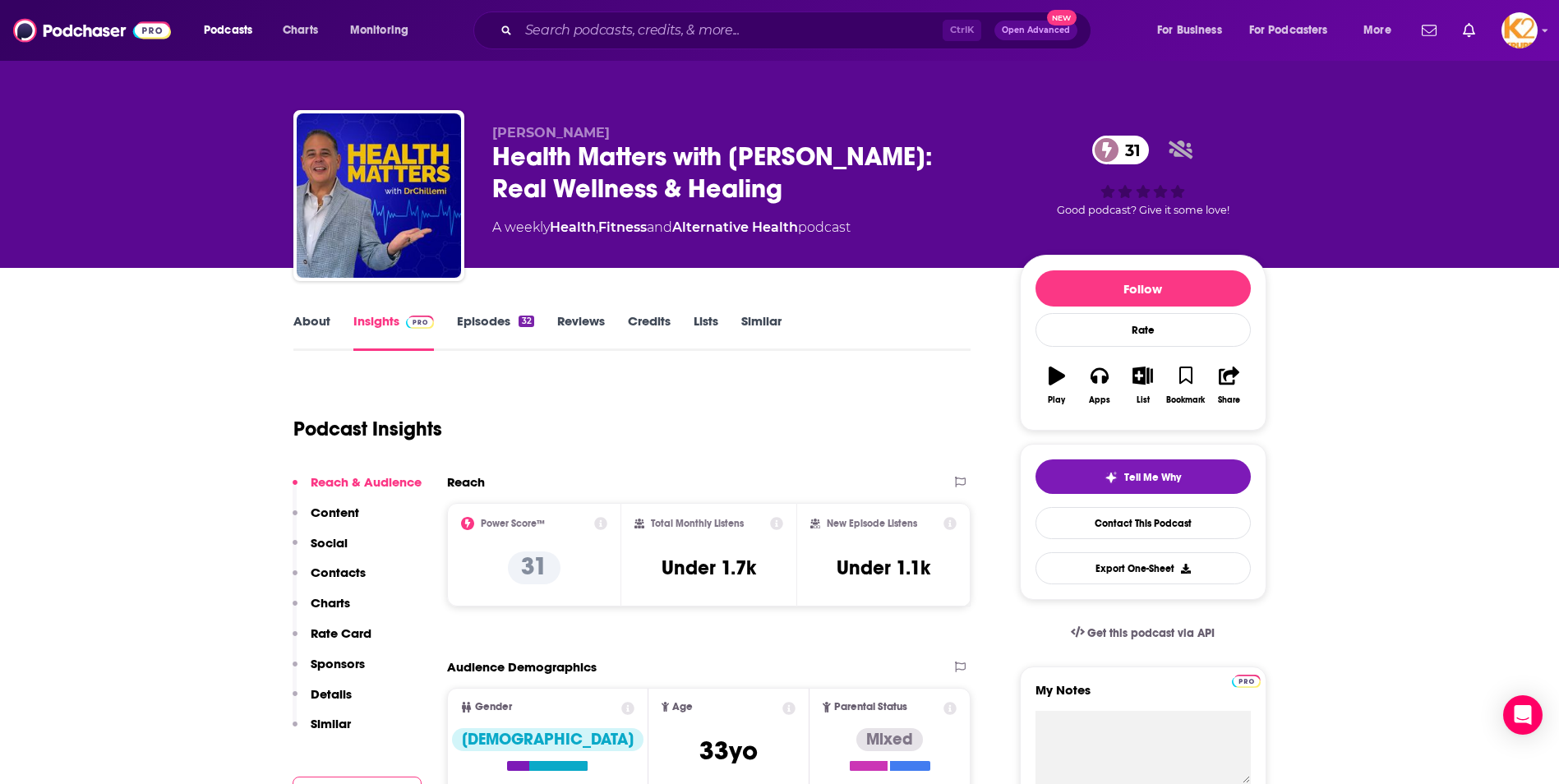
click at [341, 574] on p "Contacts" at bounding box center [338, 572] width 56 height 15
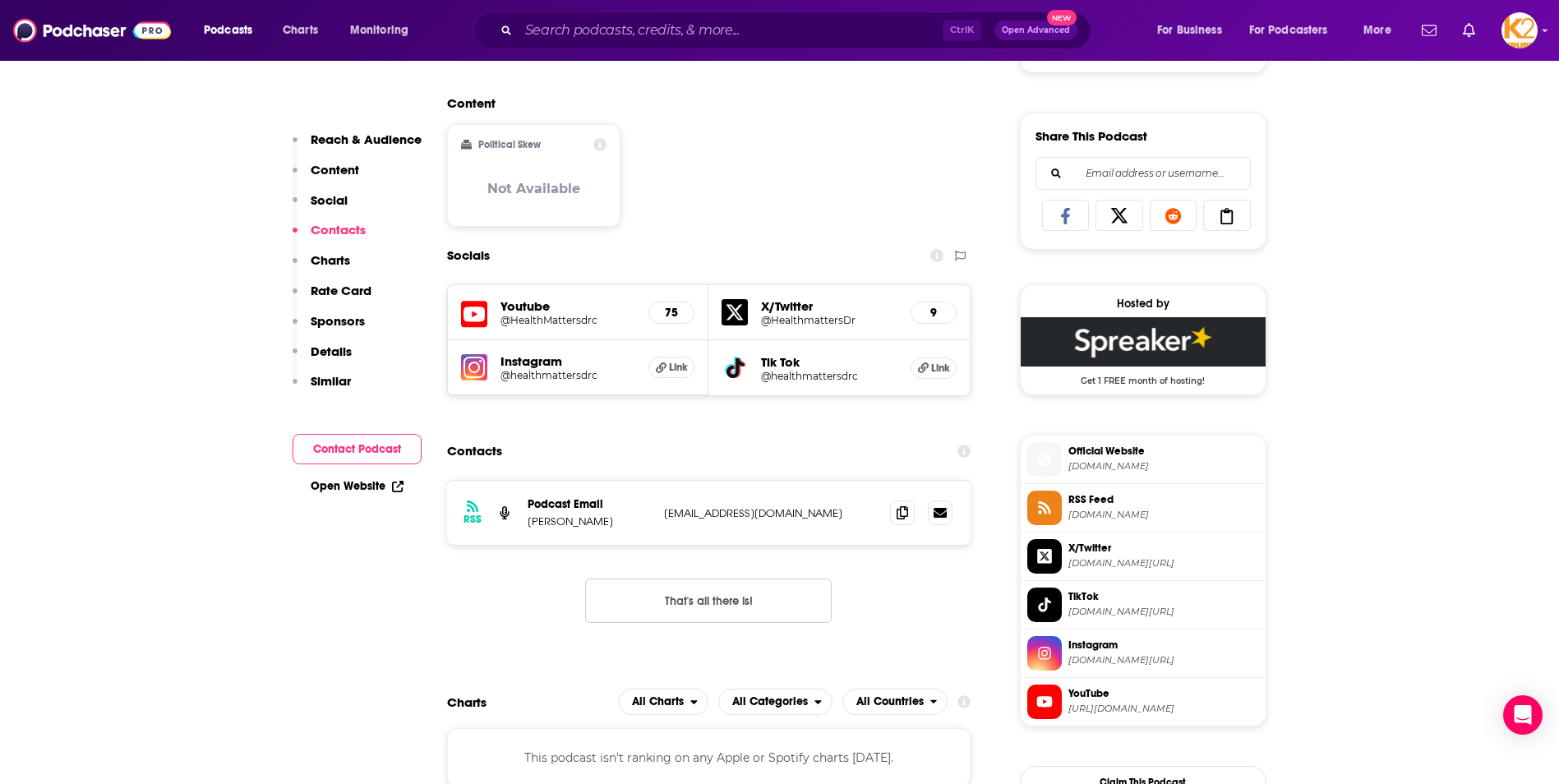
scroll to position [1186, 0]
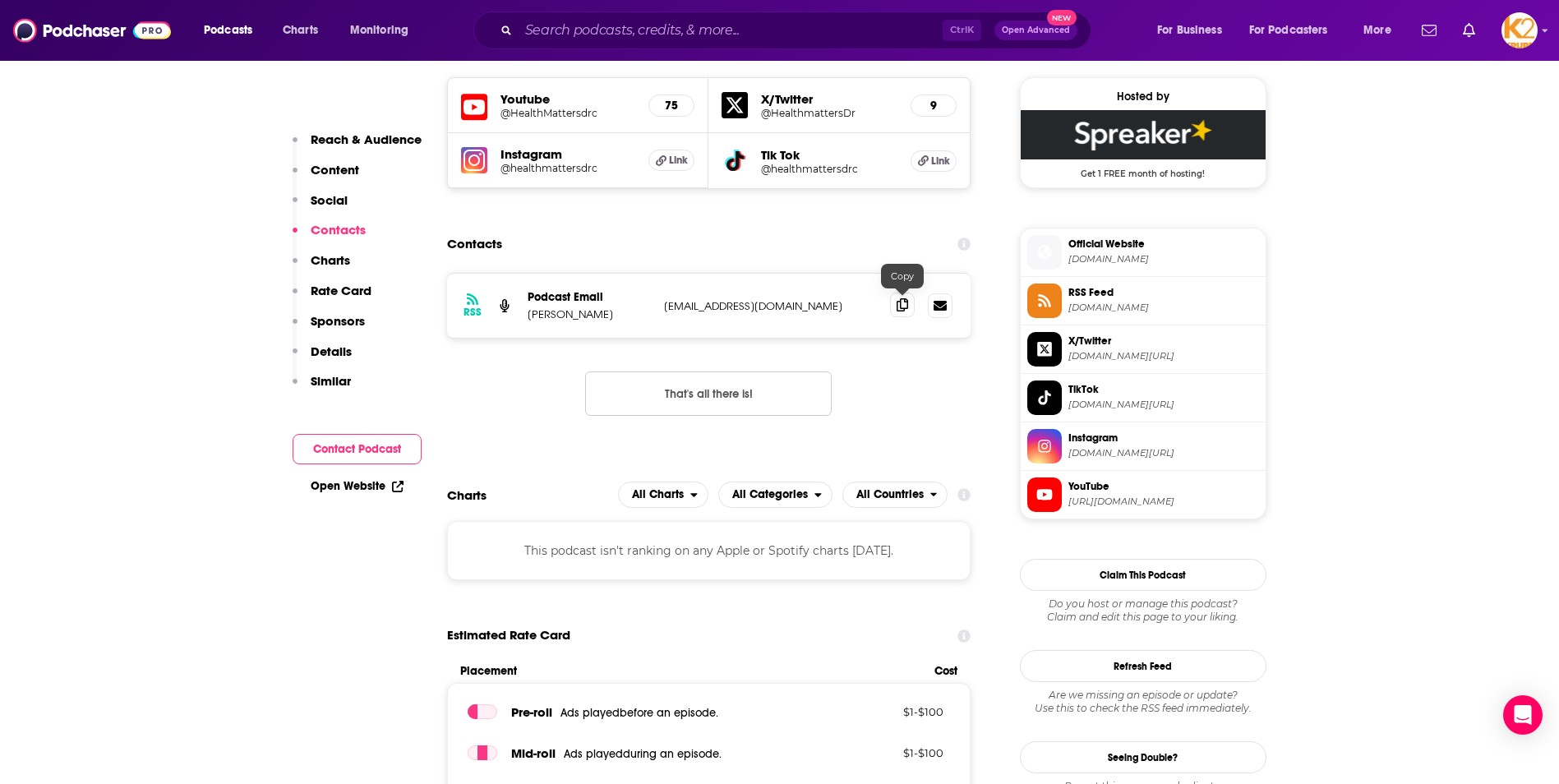
click at [896, 301] on span at bounding box center [903, 305] width 25 height 25
click at [767, 21] on input "Search podcasts, credits, & more..." at bounding box center [731, 30] width 424 height 26
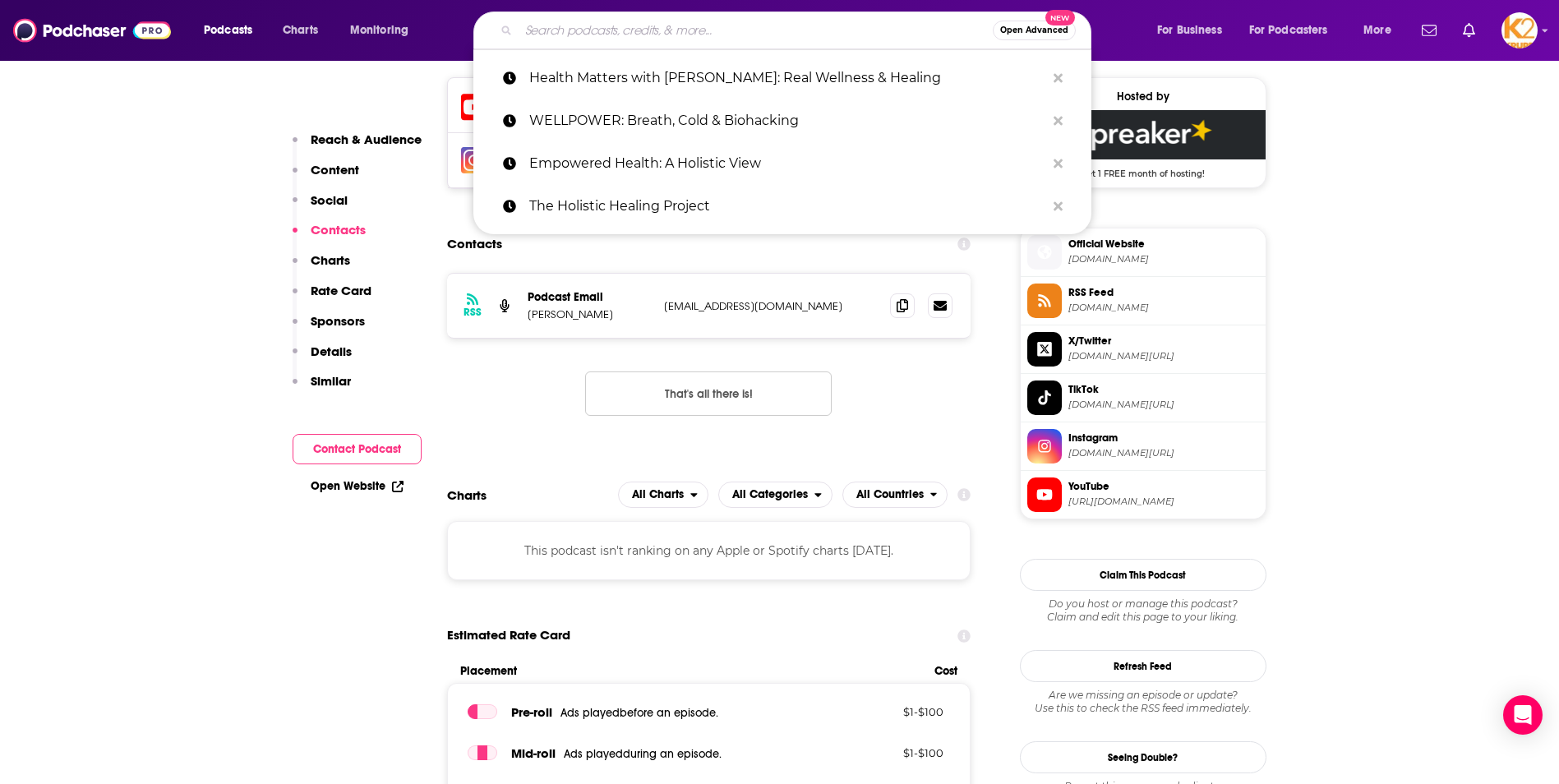
paste input "The OrganiMama Podcast"
type input "The OrganiMama Podcast"
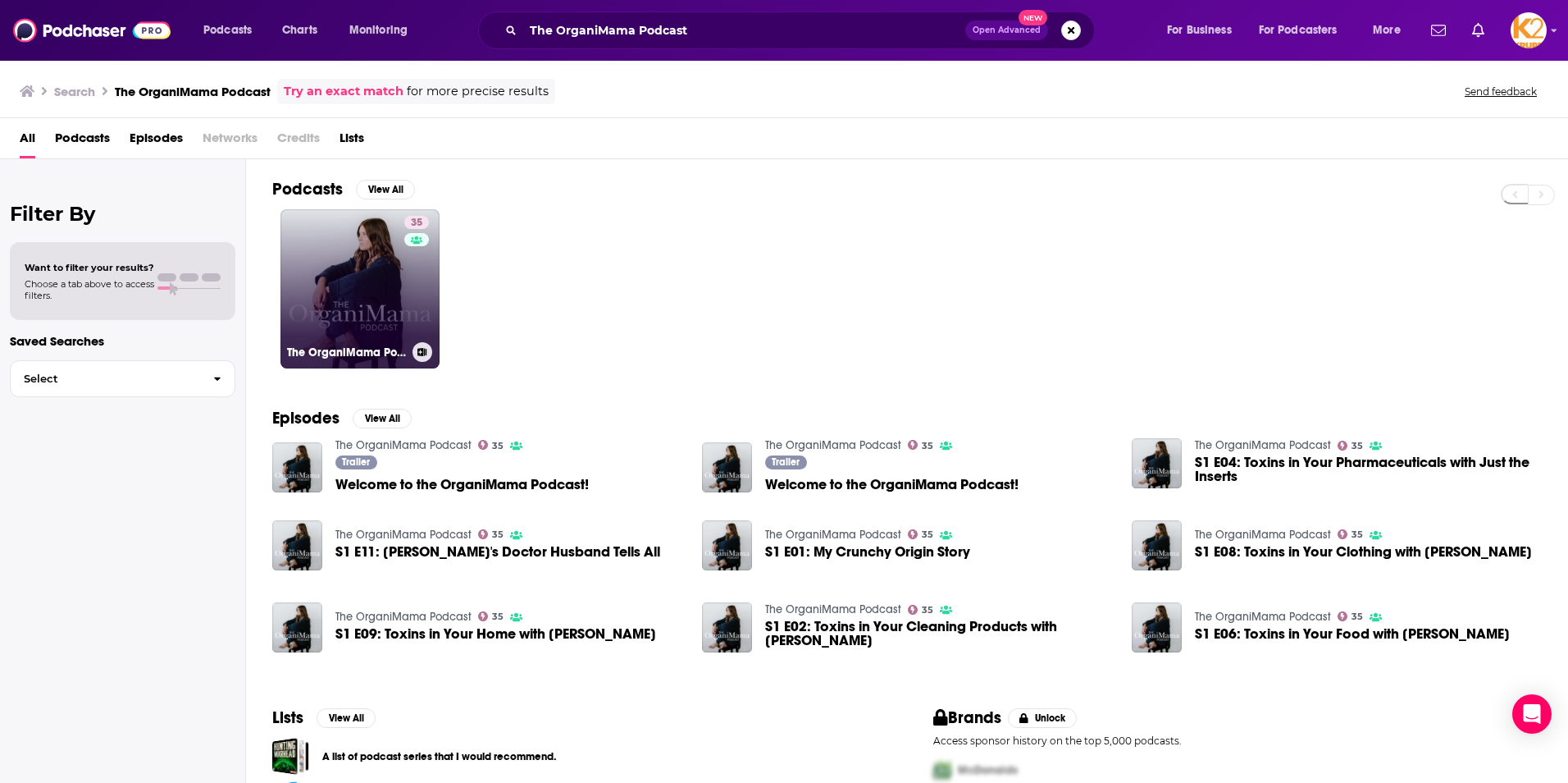
click at [391, 282] on link "35 The OrganiMama Podcast" at bounding box center [360, 289] width 160 height 160
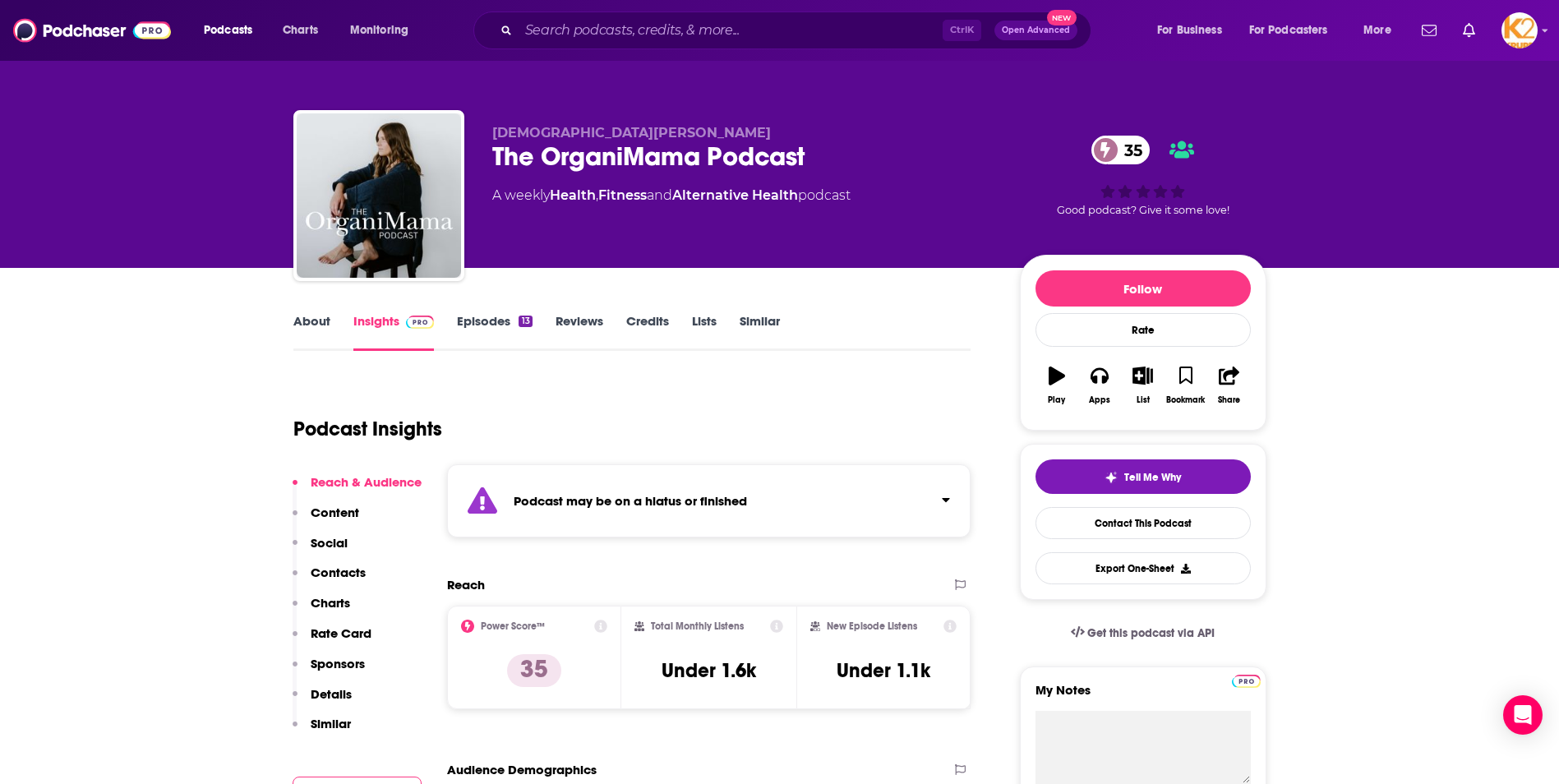
click at [322, 565] on p "Contacts" at bounding box center [338, 572] width 56 height 15
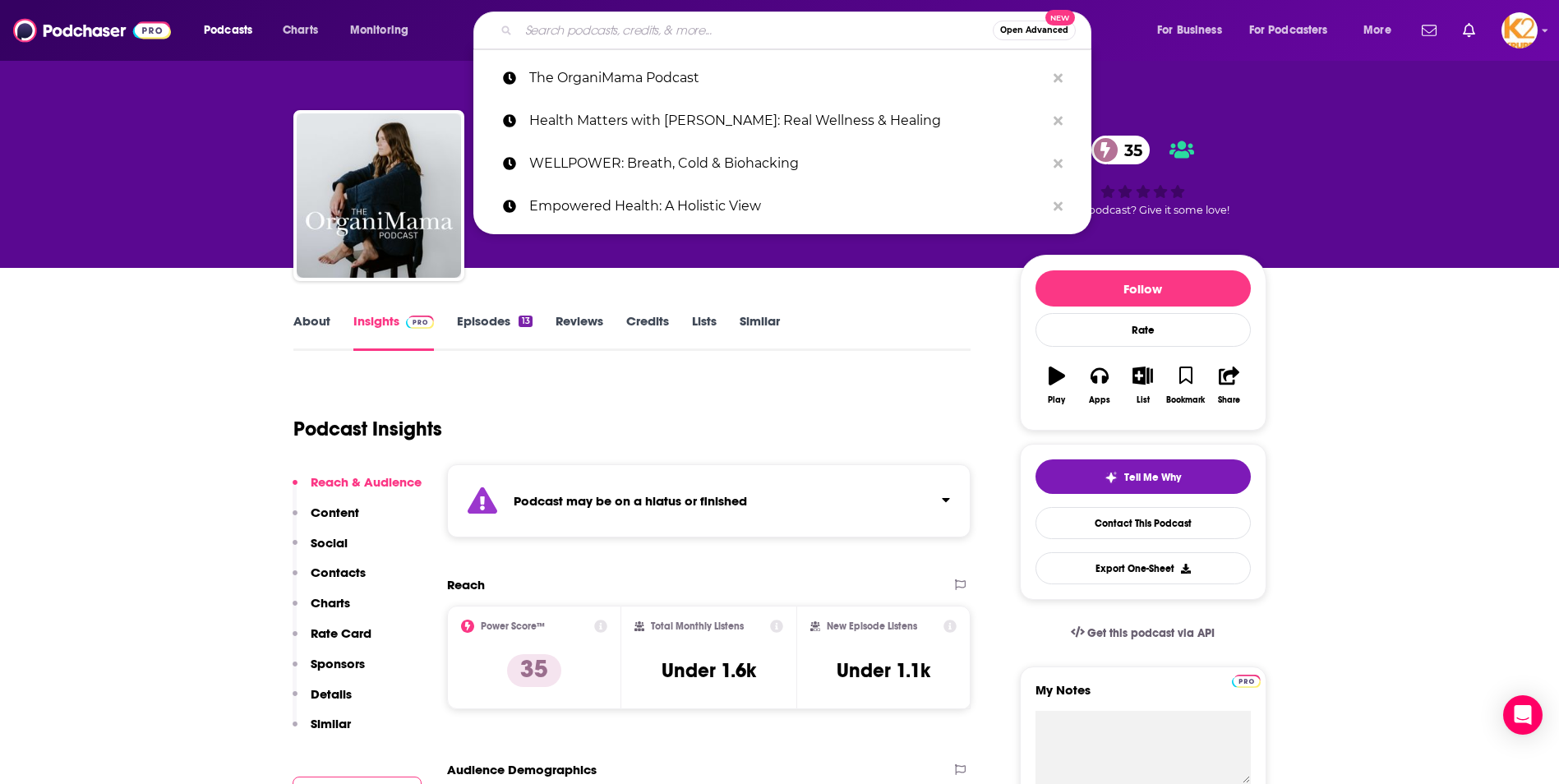
click at [543, 32] on input "Search podcasts, credits, & more..." at bounding box center [756, 30] width 474 height 26
paste input "The Pain Free Formula"
type input "The Pain Free Formula"
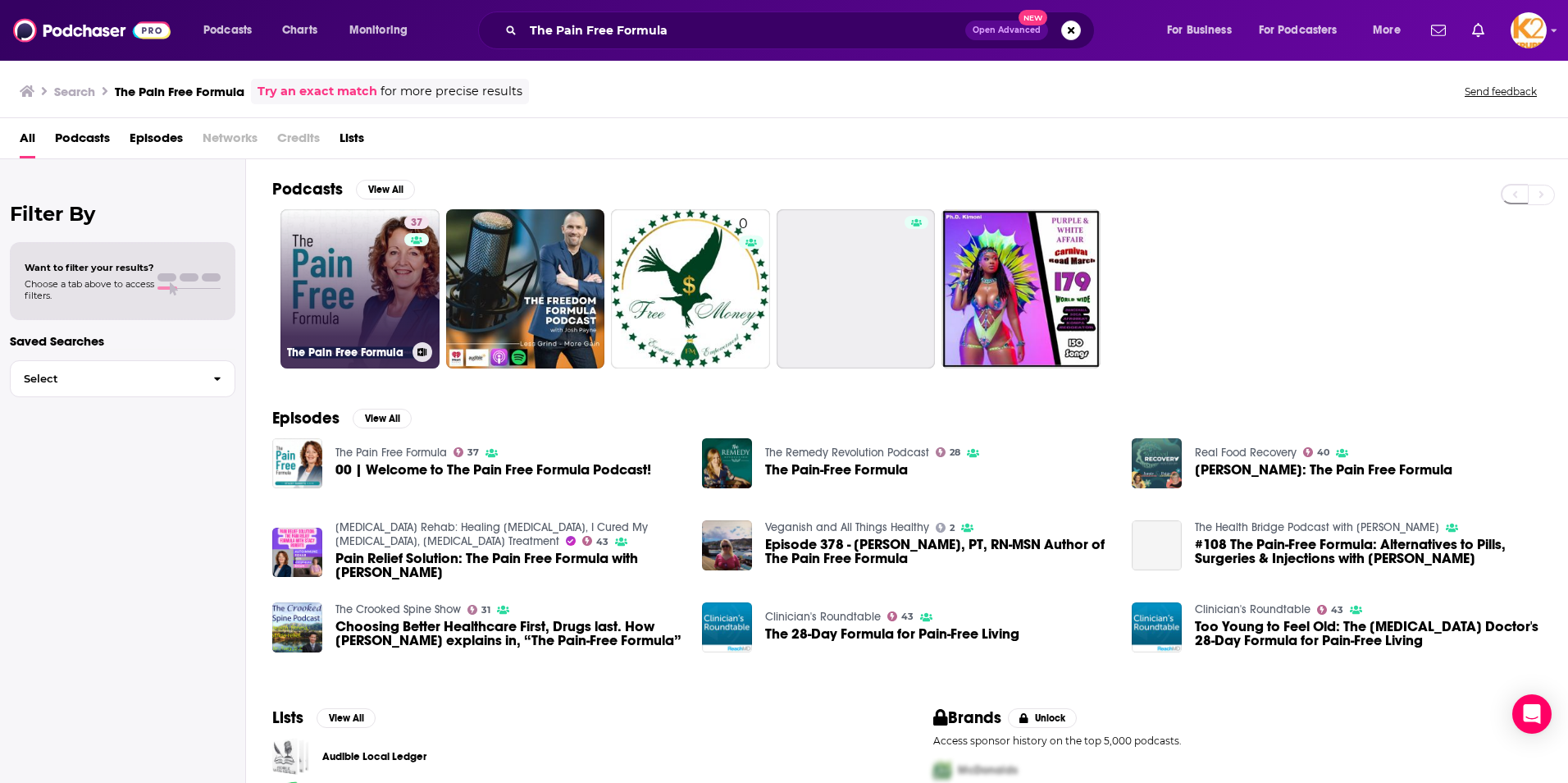
click at [364, 286] on link "37 The Pain Free Formula" at bounding box center [360, 289] width 160 height 160
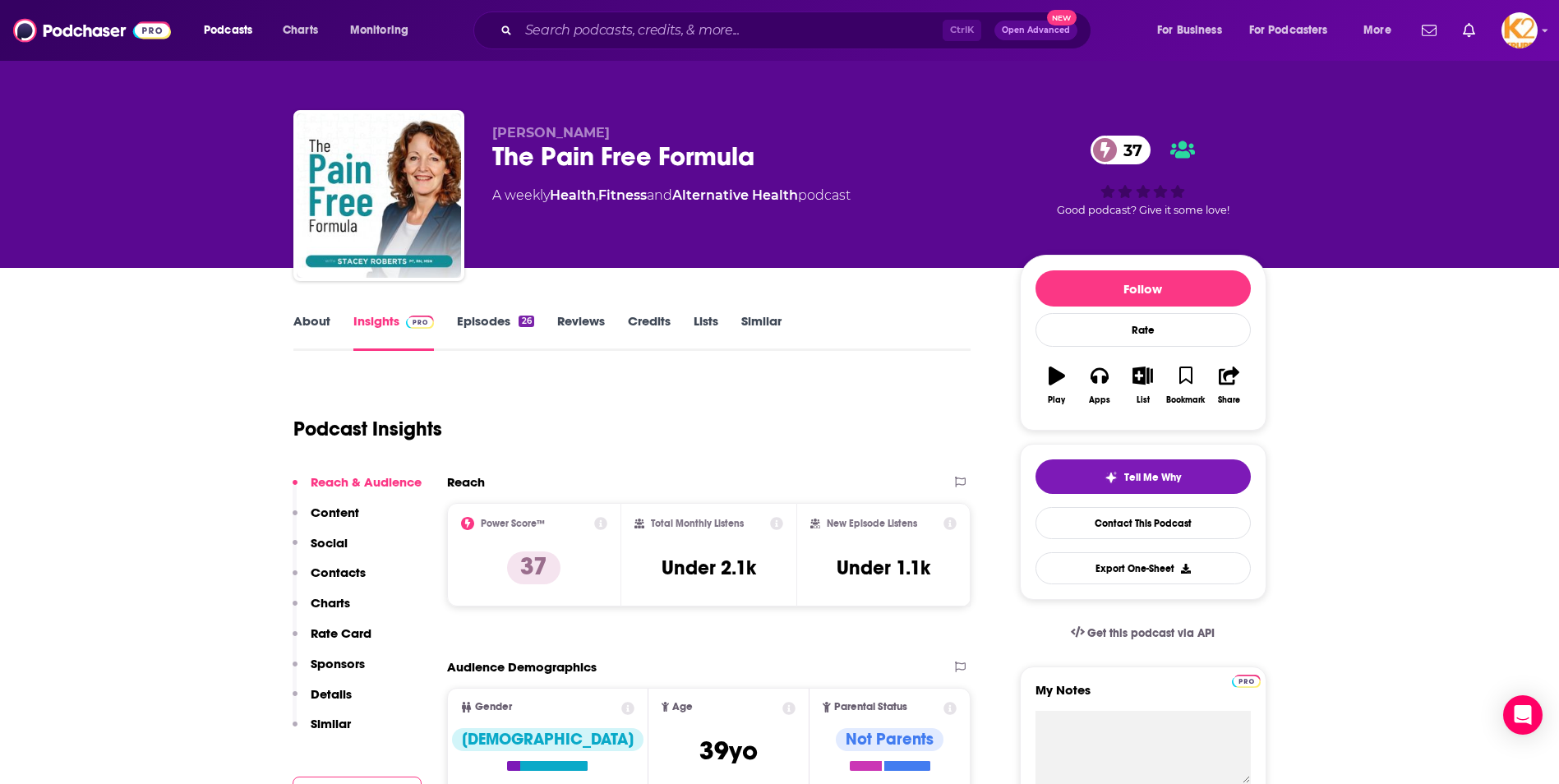
click at [361, 571] on p "Contacts" at bounding box center [338, 572] width 56 height 15
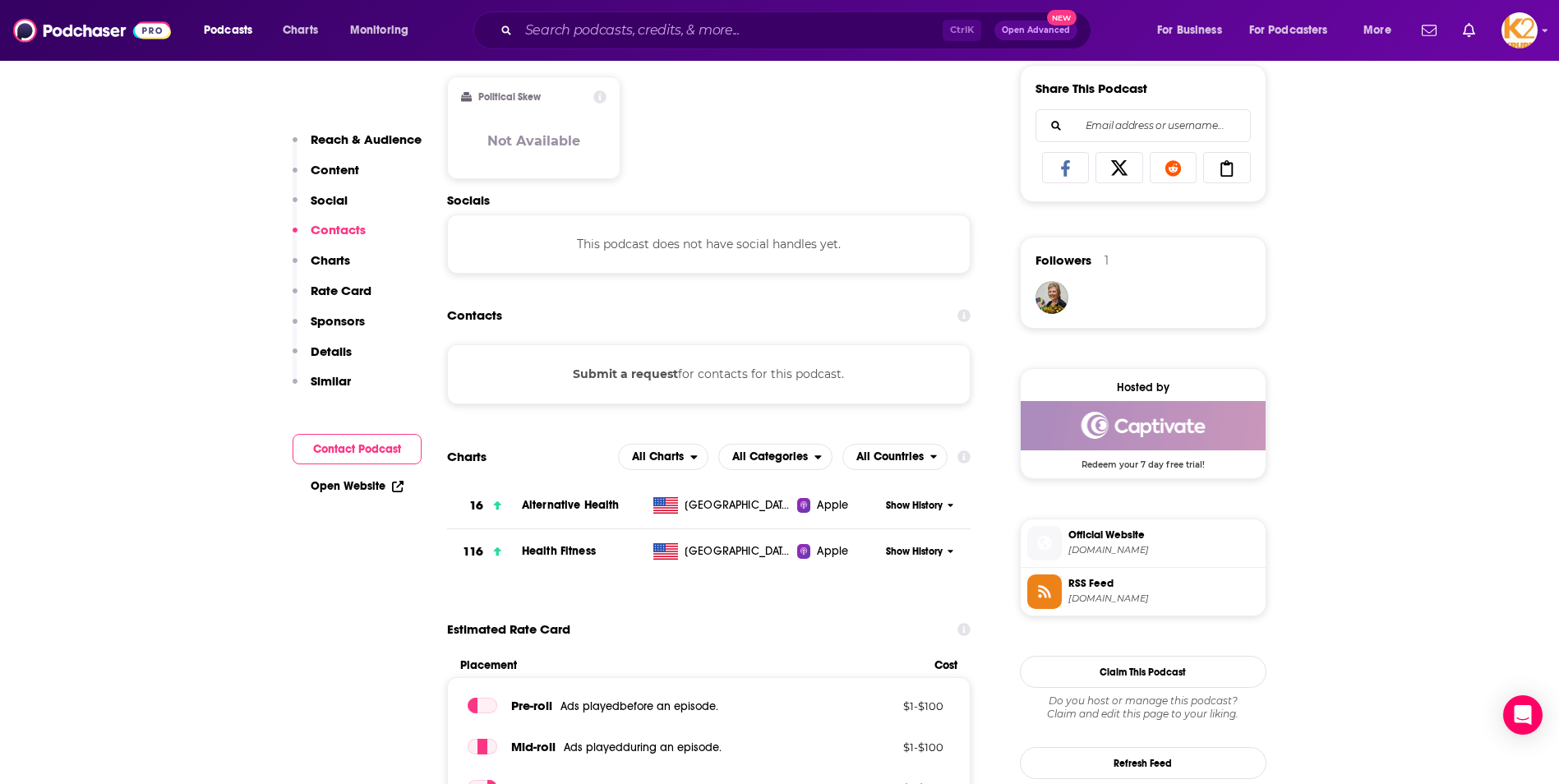
scroll to position [1098, 0]
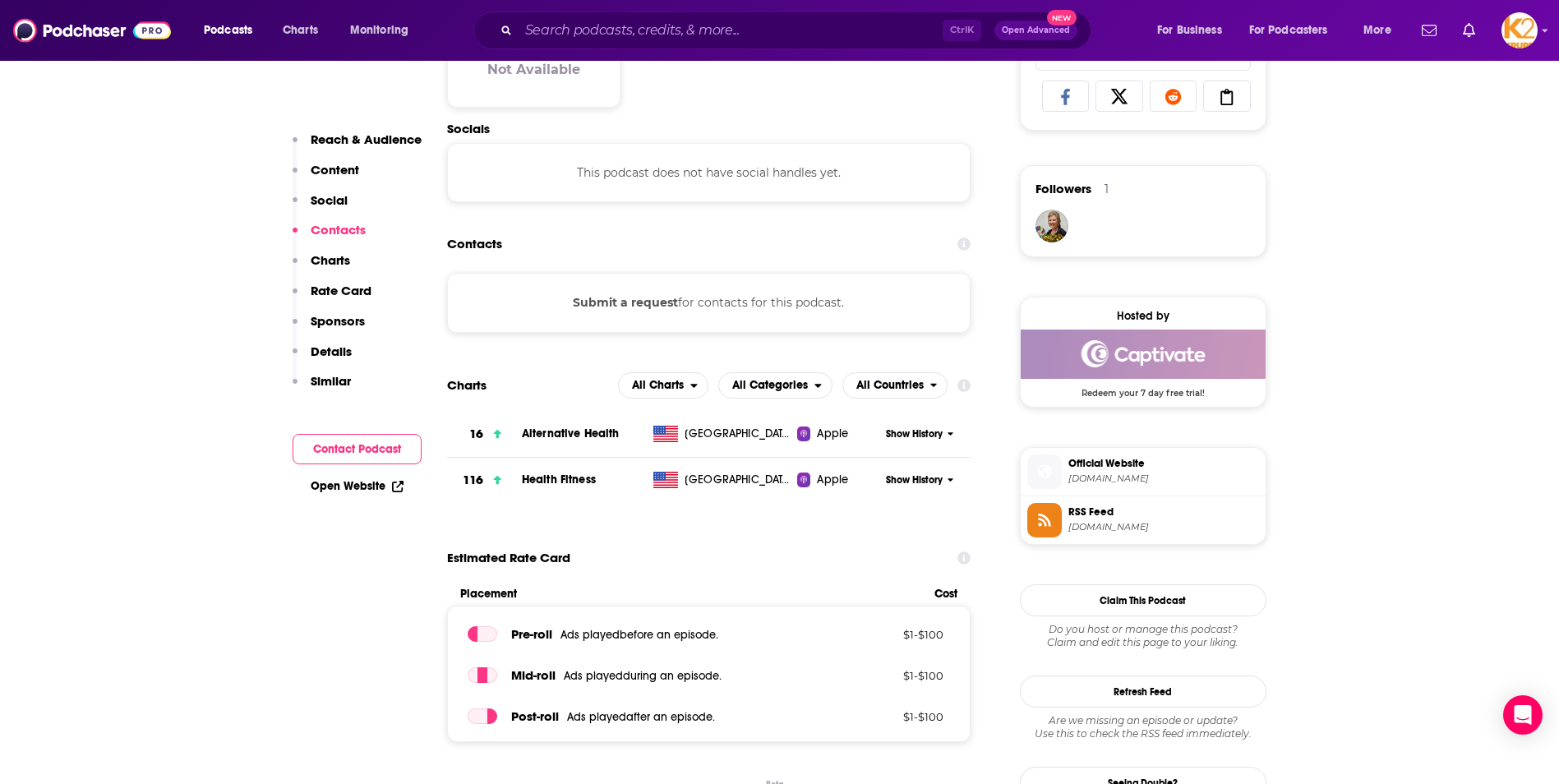
click at [339, 231] on p "Contacts" at bounding box center [338, 230] width 56 height 15
click at [608, 30] on input "Search podcasts, credits, & more..." at bounding box center [731, 30] width 424 height 26
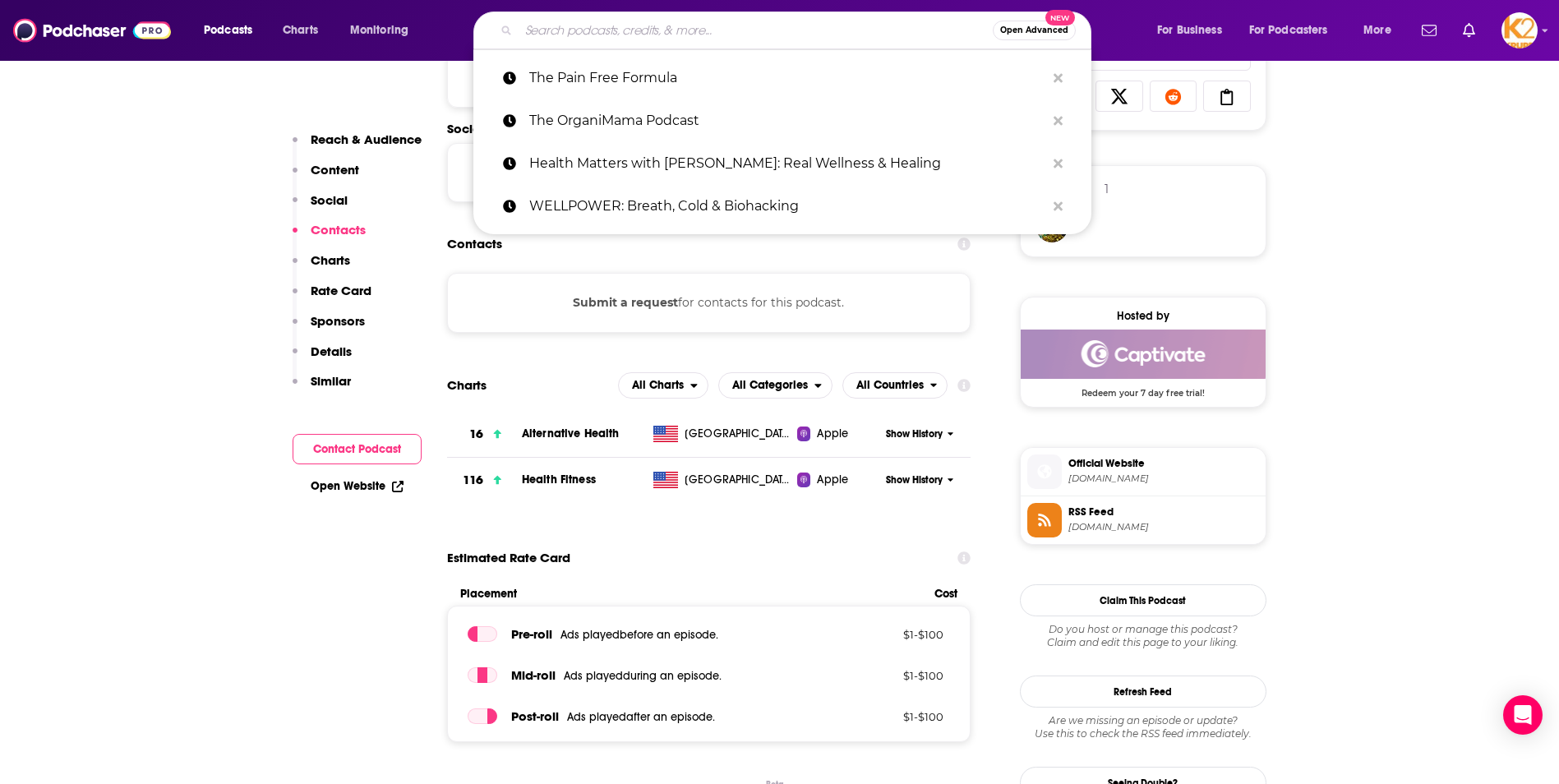
paste input "The Whole Health Cure"
type input "The Whole Health Cure"
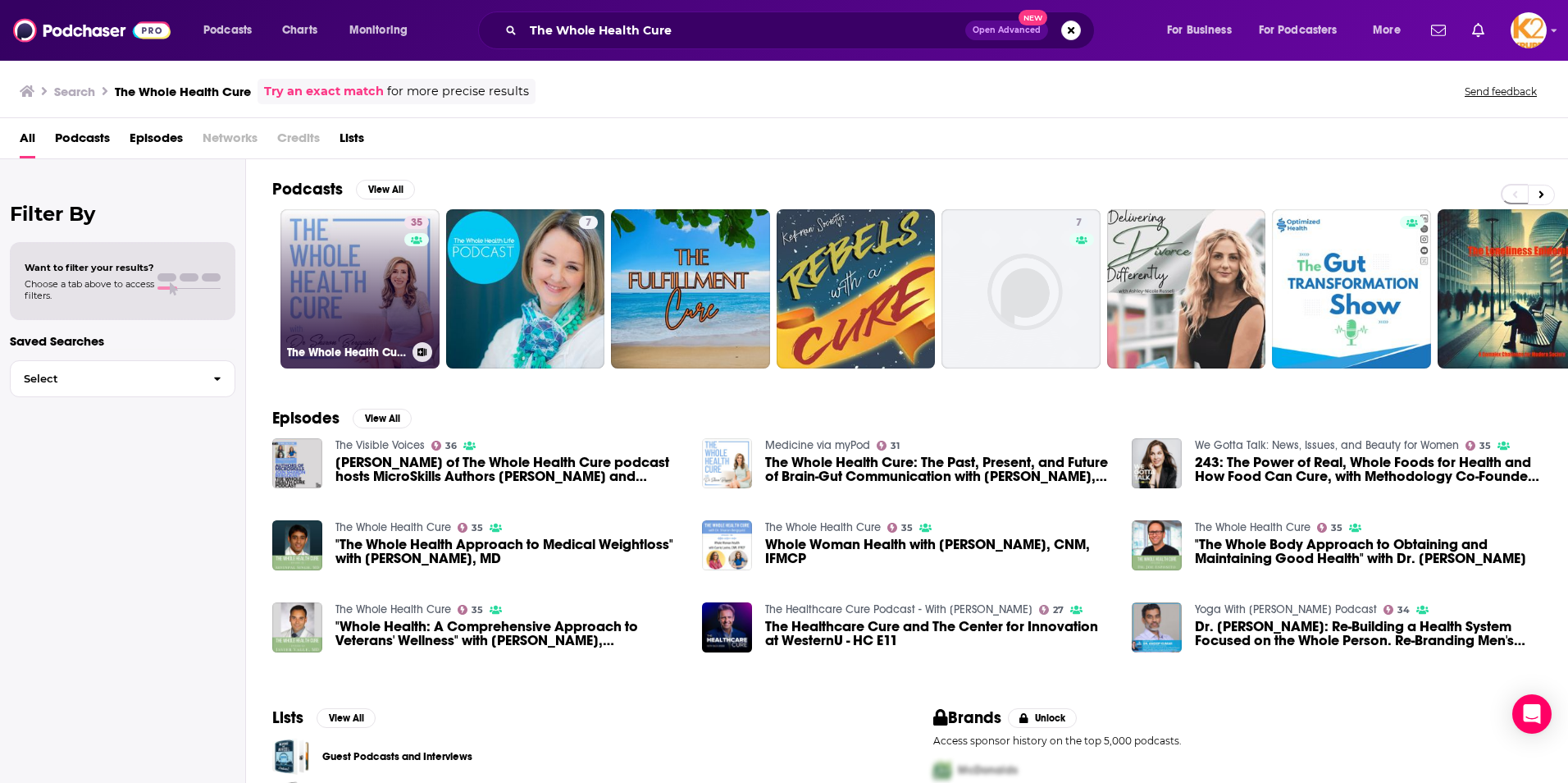
click at [356, 300] on link "35 The Whole Health Cure" at bounding box center [360, 289] width 160 height 160
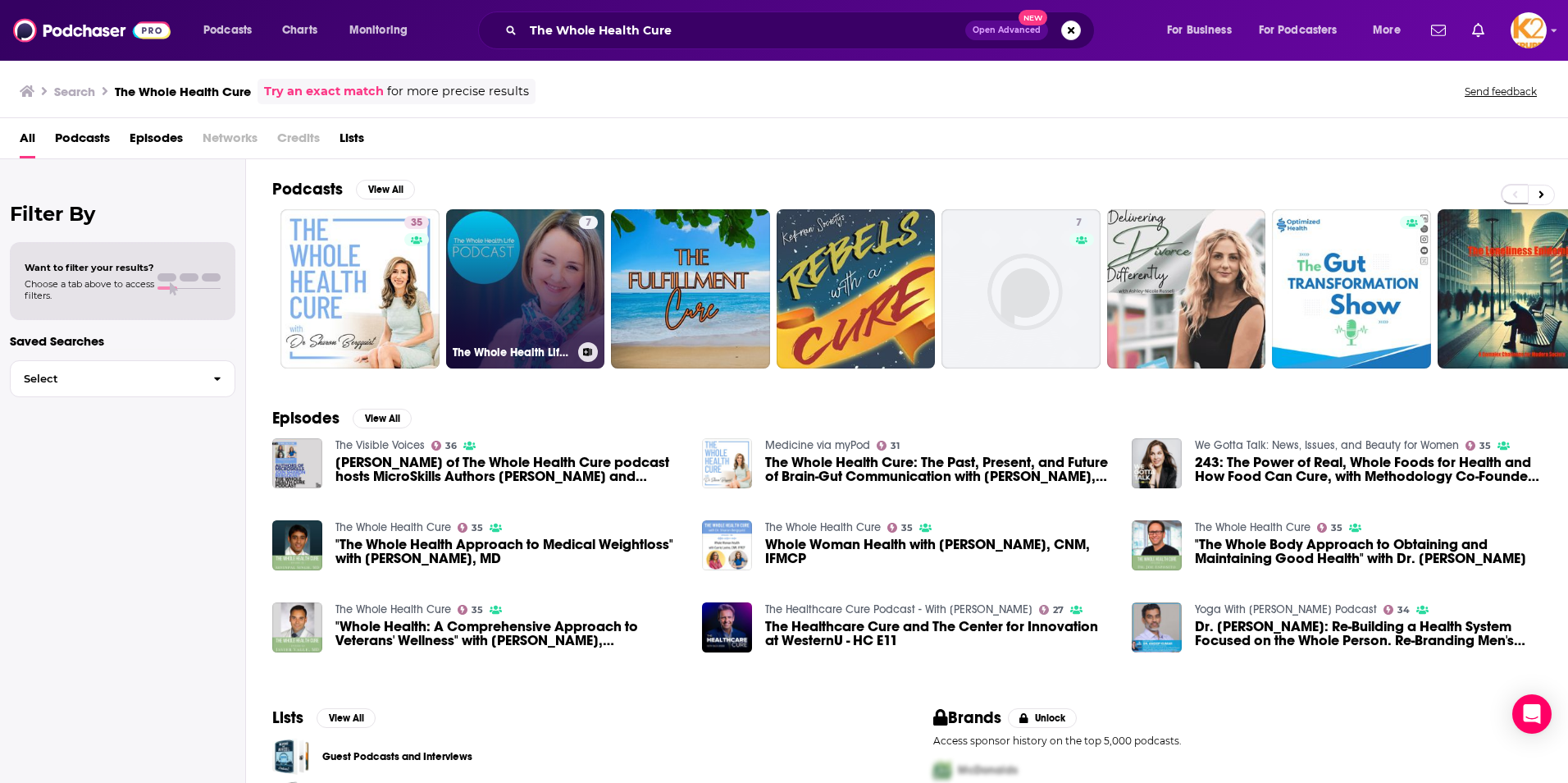
click at [530, 292] on link "7 The Whole Health Life Podcast" at bounding box center [526, 289] width 160 height 160
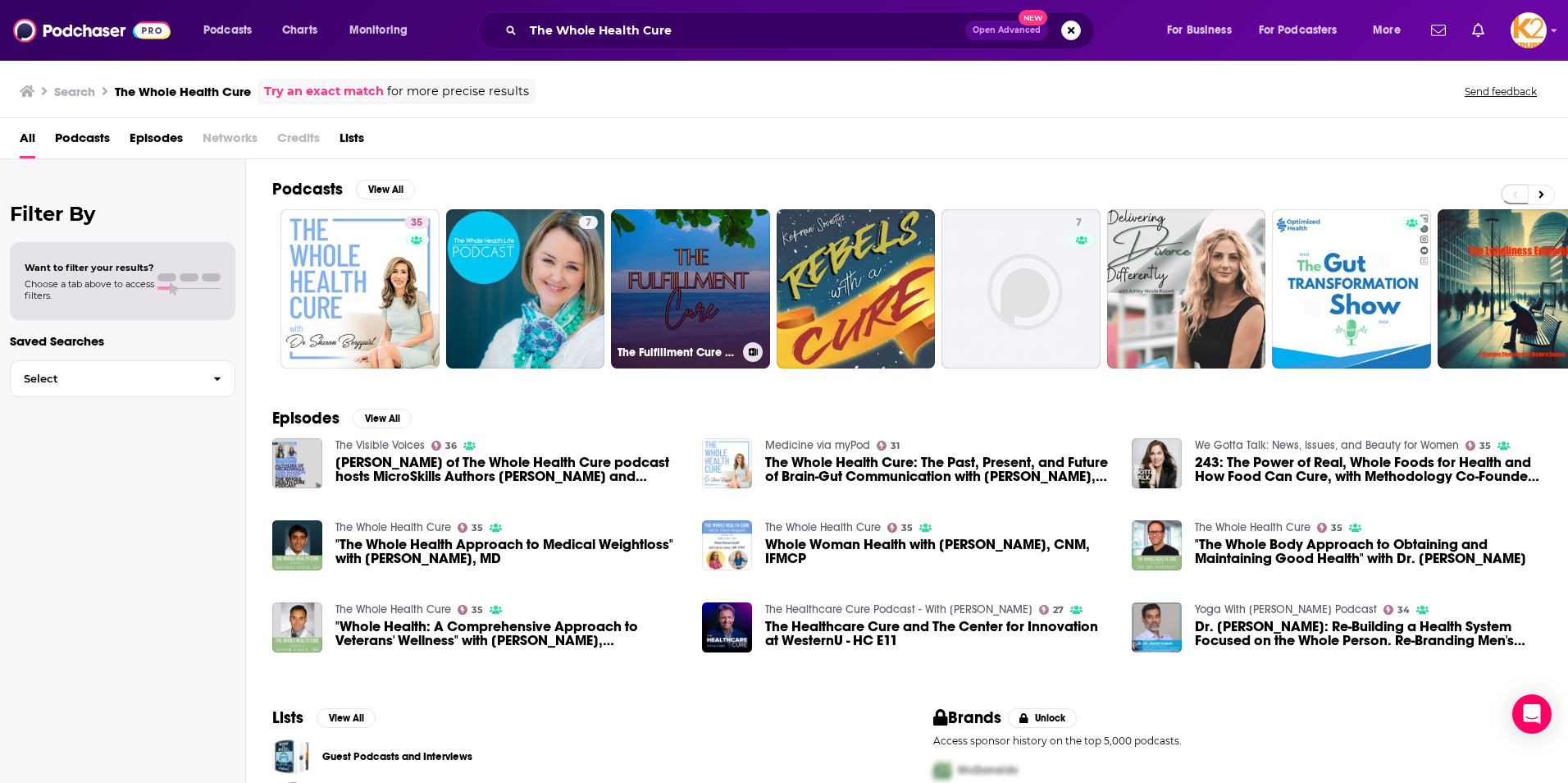
click at [735, 332] on link "The Fulfillment Cure Podcast" at bounding box center [690, 289] width 160 height 160
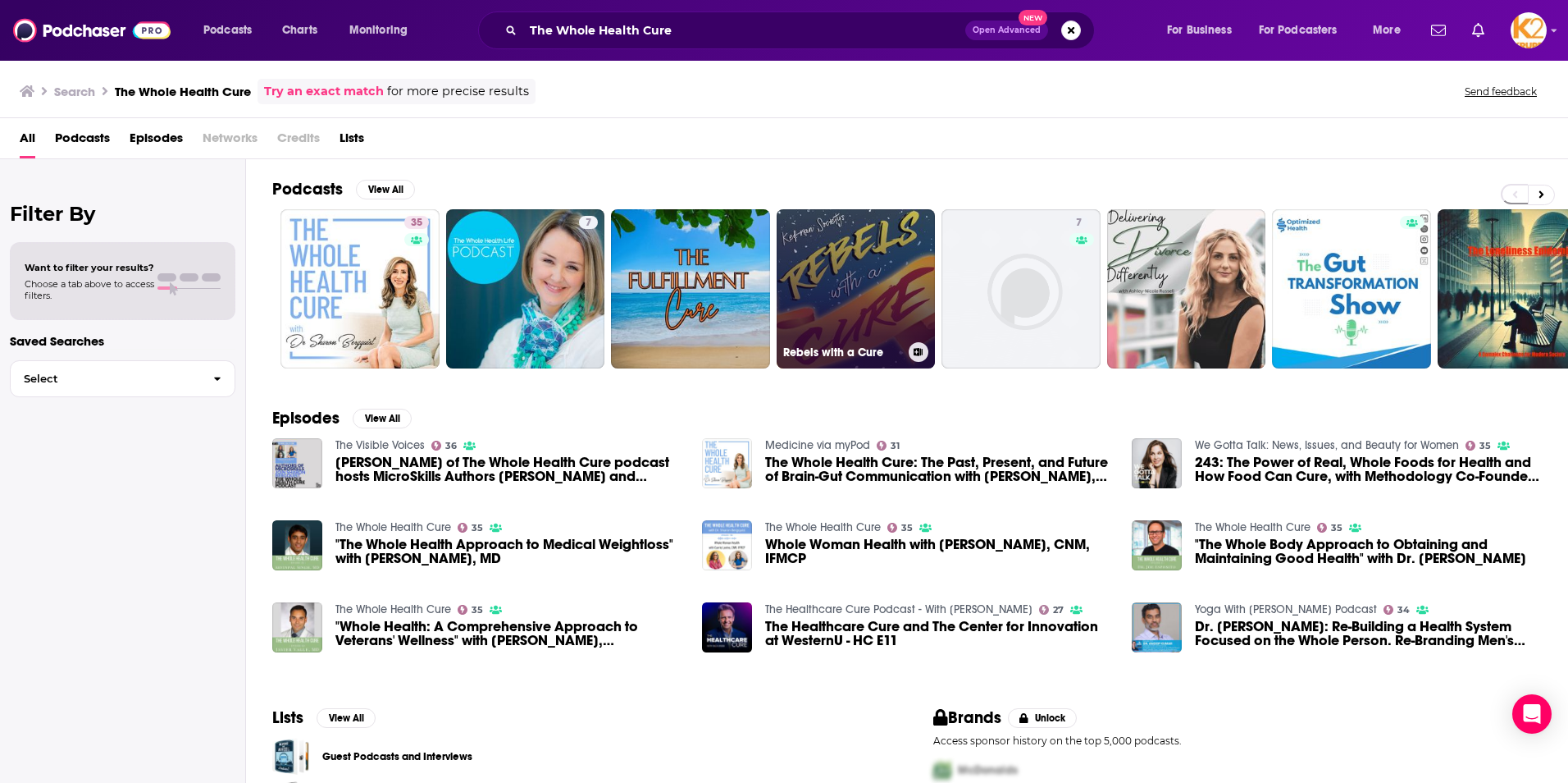
click at [883, 335] on link "Rebels with a Cure" at bounding box center [856, 289] width 160 height 160
